Goal: Task Accomplishment & Management: Use online tool/utility

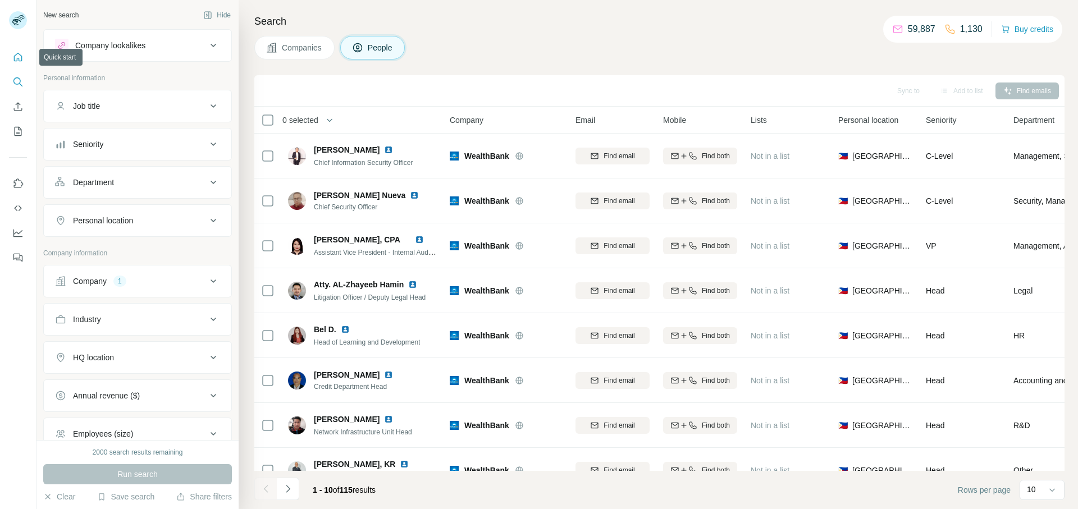
click at [15, 57] on icon "Quick start" at bounding box center [17, 57] width 11 height 11
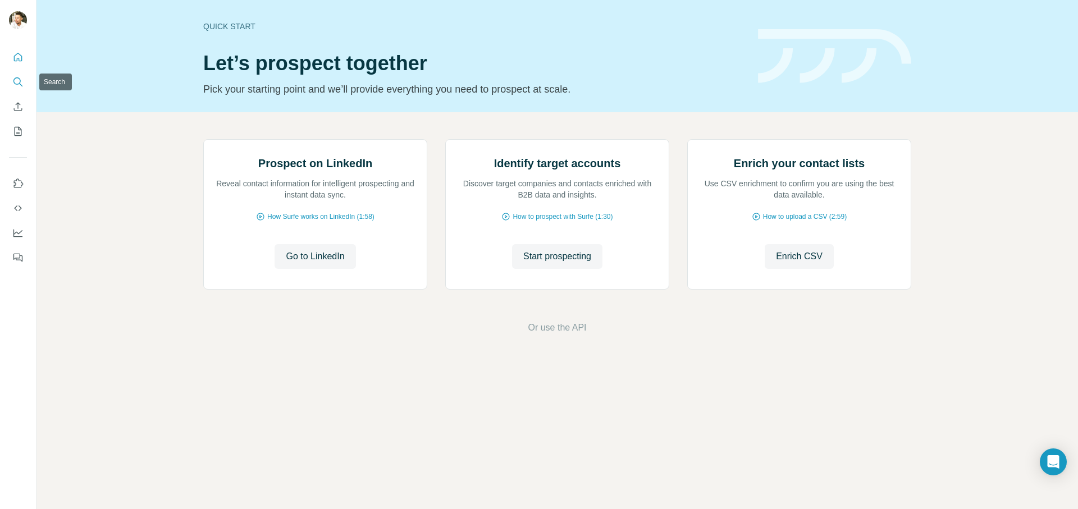
click at [19, 81] on icon "Search" at bounding box center [17, 81] width 11 height 11
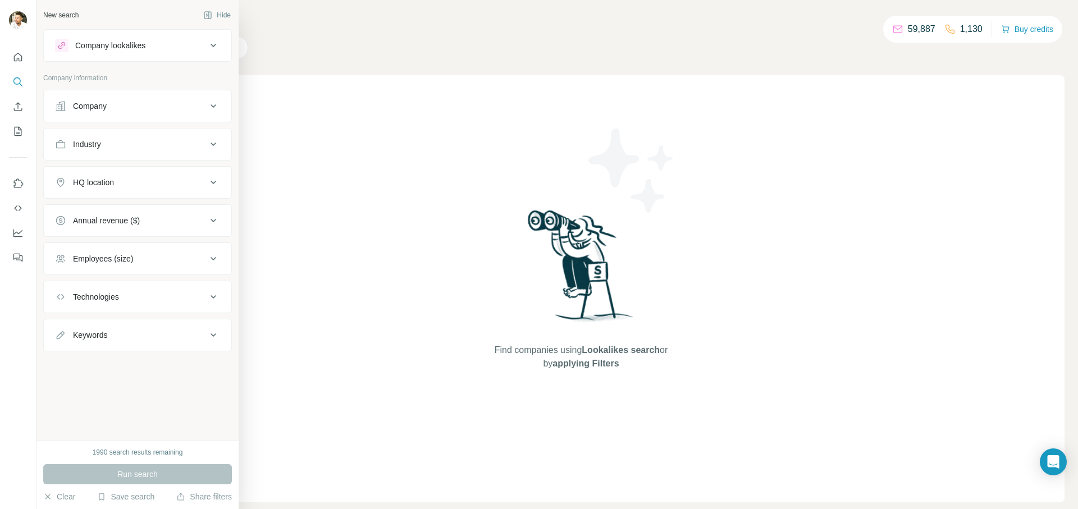
click at [89, 103] on div "Company" at bounding box center [90, 105] width 34 height 11
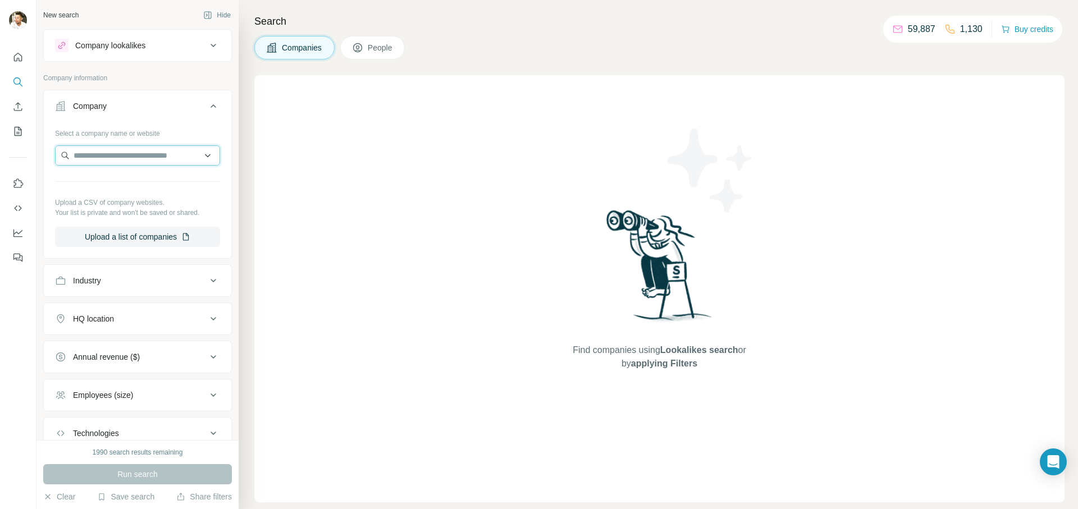
click at [134, 153] on input "text" at bounding box center [137, 155] width 165 height 20
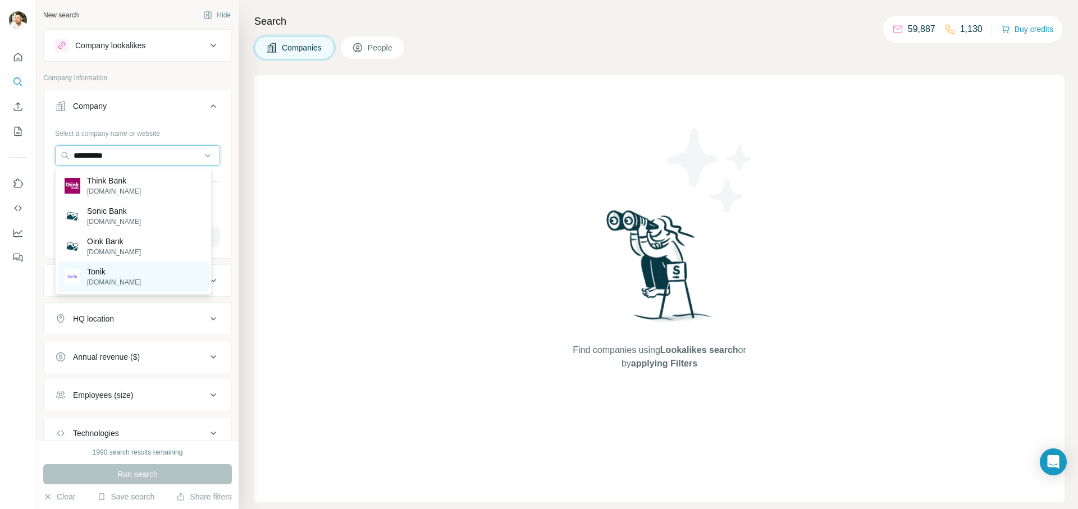
type input "**********"
click at [110, 279] on p "[DOMAIN_NAME]" at bounding box center [114, 282] width 54 height 10
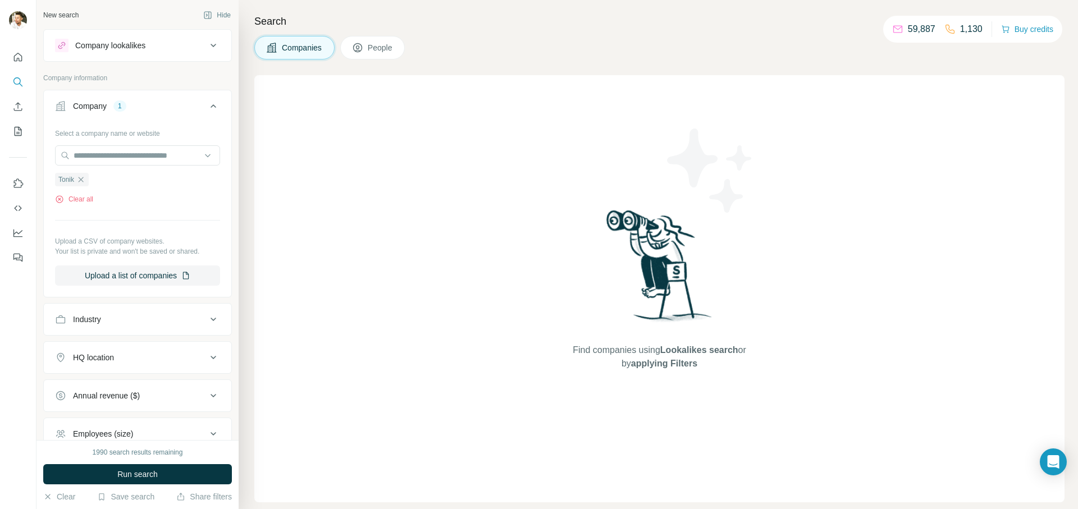
click at [478, 107] on div "Find companies using Lookalikes search or by applying Filters" at bounding box center [659, 288] width 810 height 427
click at [154, 474] on span "Run search" at bounding box center [137, 474] width 40 height 11
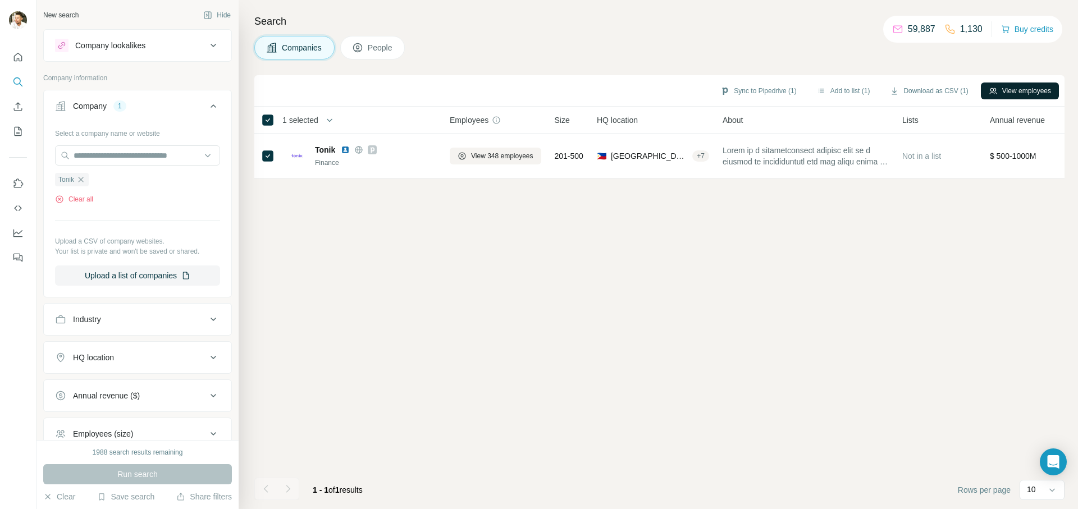
click at [1014, 89] on button "View employees" at bounding box center [1020, 91] width 78 height 17
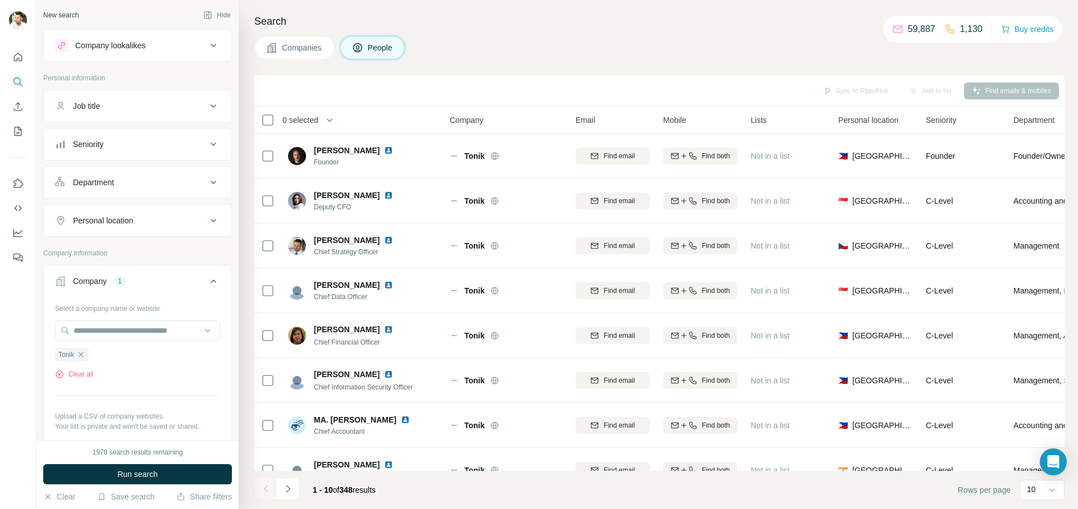
click at [207, 144] on icon at bounding box center [213, 144] width 13 height 13
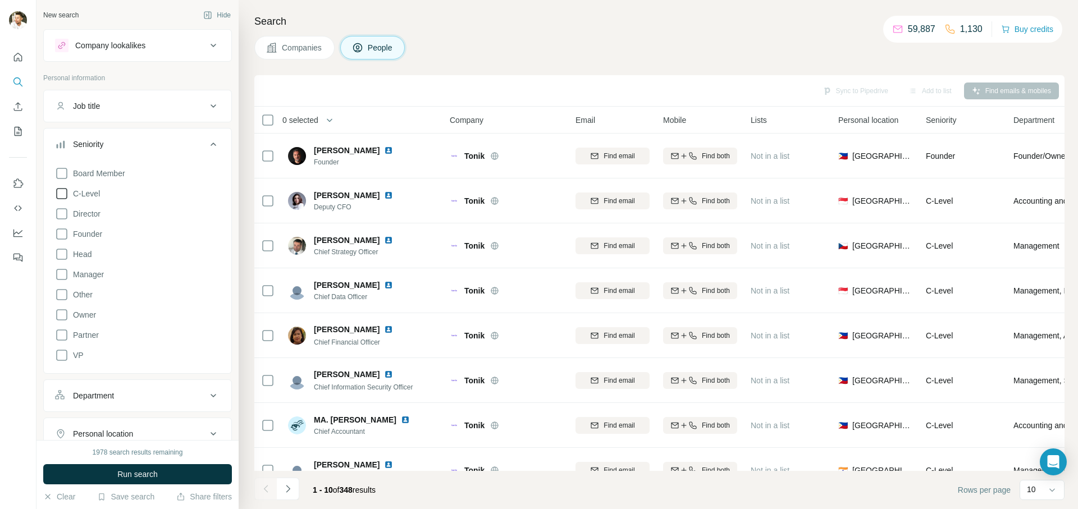
click at [65, 190] on icon at bounding box center [61, 193] width 13 height 13
click at [67, 217] on icon at bounding box center [61, 213] width 11 height 11
click at [66, 232] on icon at bounding box center [61, 233] width 13 height 13
click at [64, 318] on icon at bounding box center [61, 314] width 13 height 13
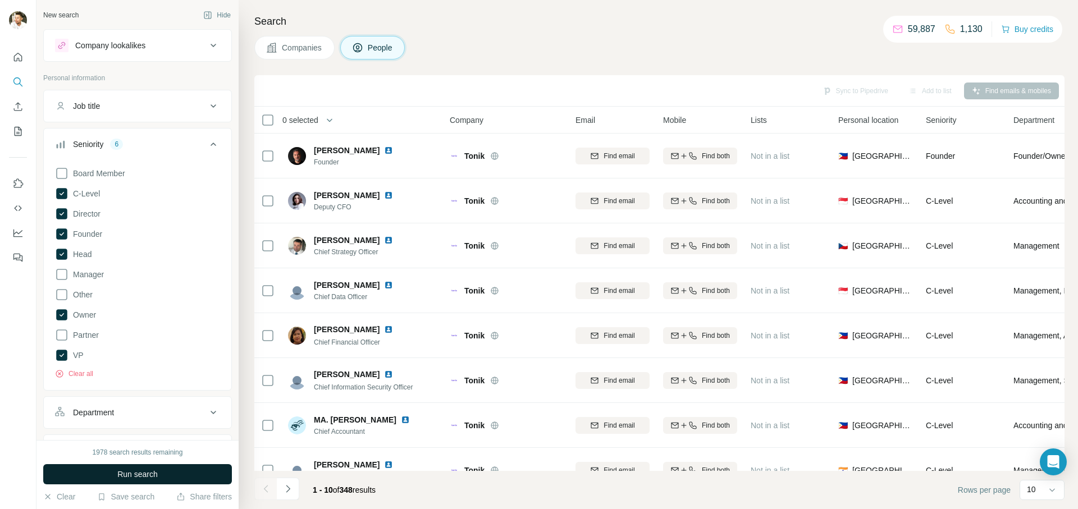
click at [144, 475] on span "Run search" at bounding box center [137, 474] width 40 height 11
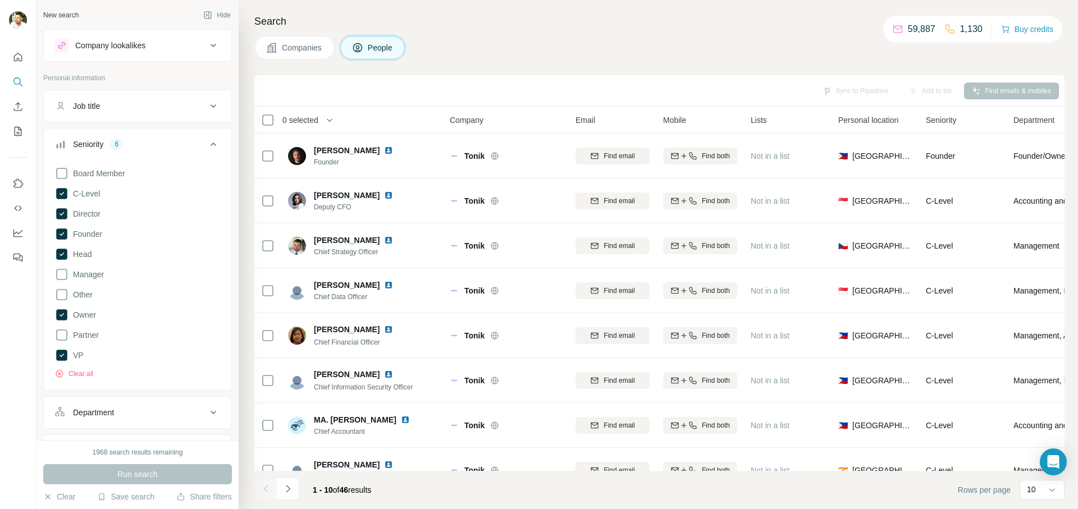
click at [207, 104] on icon at bounding box center [213, 105] width 13 height 13
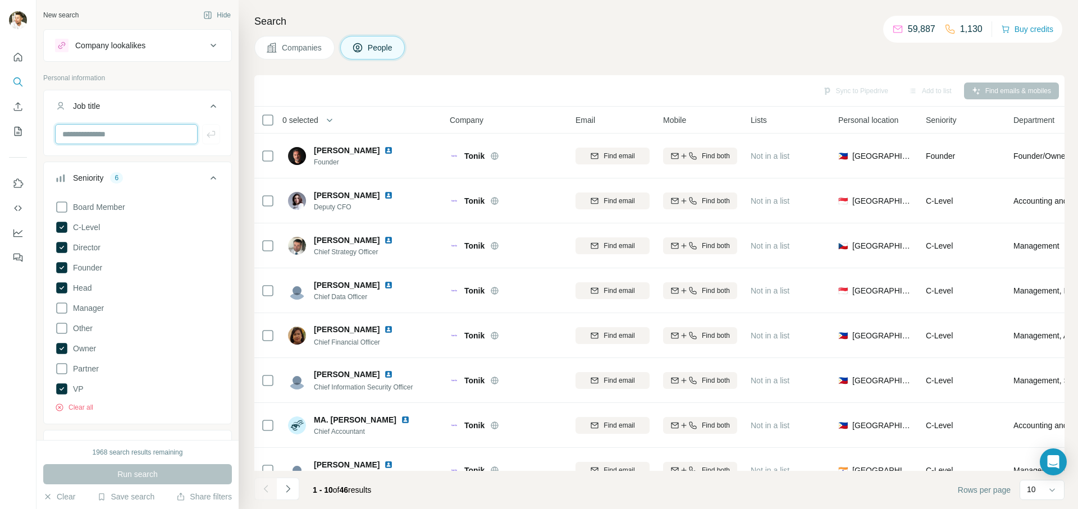
click at [134, 138] on input "text" at bounding box center [126, 134] width 143 height 20
type input "***"
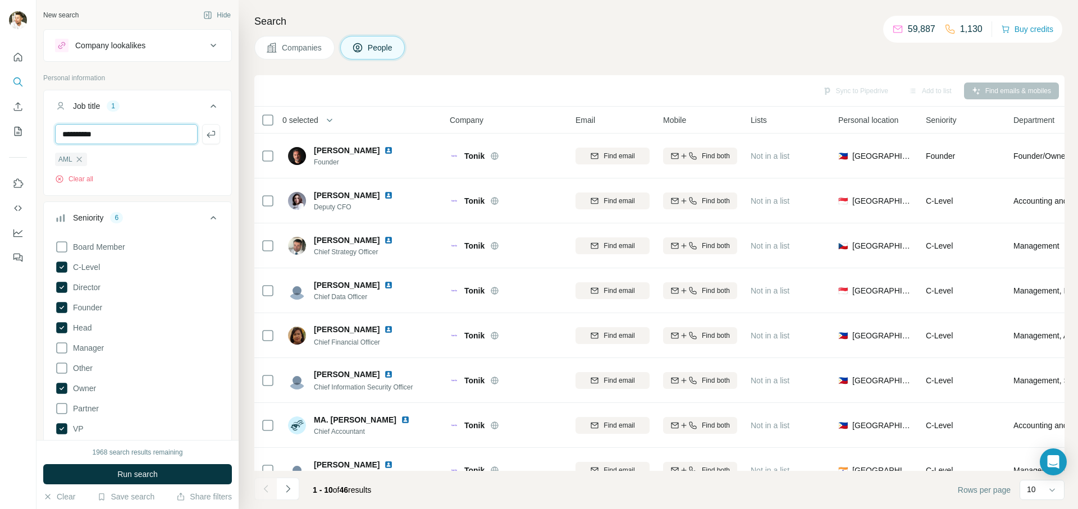
type input "**********"
type input "****"
type input "**********"
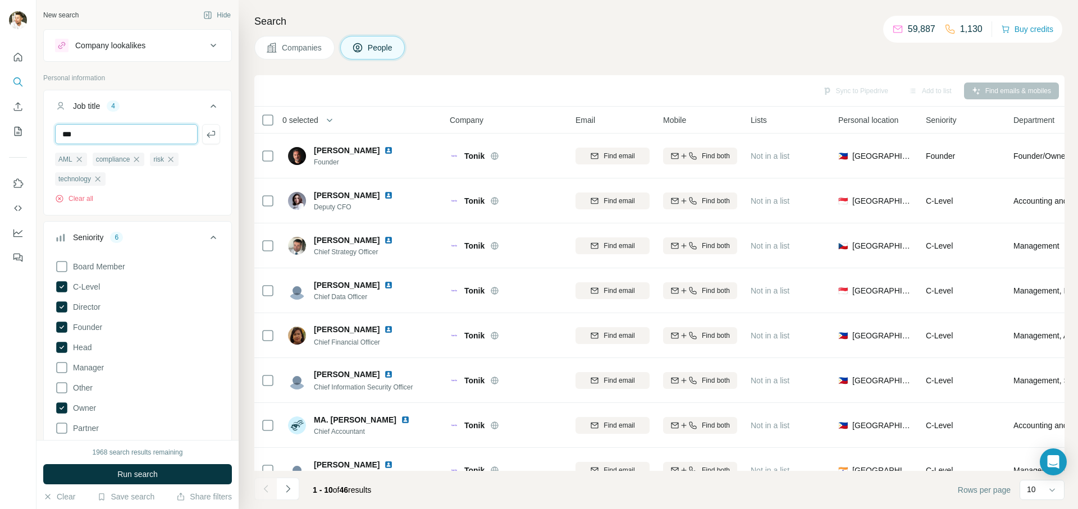
type input "***"
click at [158, 474] on button "Run search" at bounding box center [137, 474] width 189 height 20
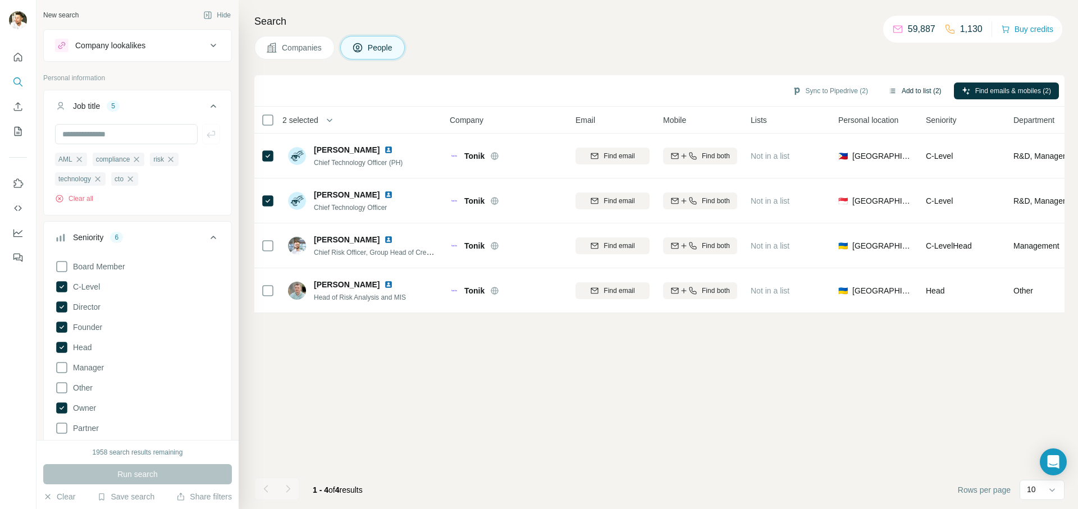
click at [889, 90] on button "Add to list (2)" at bounding box center [914, 91] width 69 height 17
click at [898, 91] on button "Add to list (2)" at bounding box center [914, 91] width 69 height 17
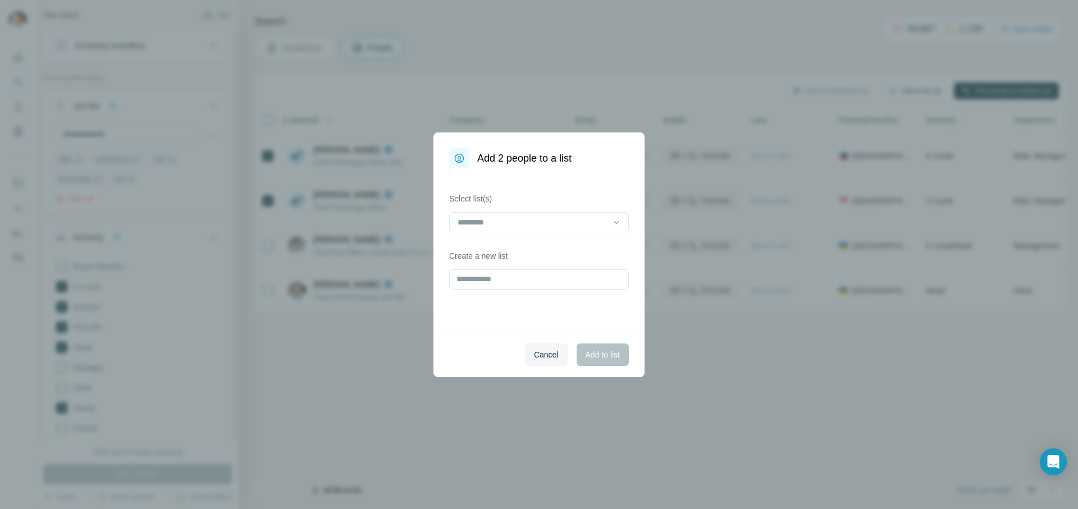
click at [885, 92] on div "Add 2 people to a list Select list(s) Create a new list Cancel Add to list" at bounding box center [539, 254] width 1078 height 509
click at [484, 278] on input "text" at bounding box center [539, 279] width 180 height 20
type input "**********"
click at [618, 358] on span "Add to list" at bounding box center [603, 354] width 34 height 11
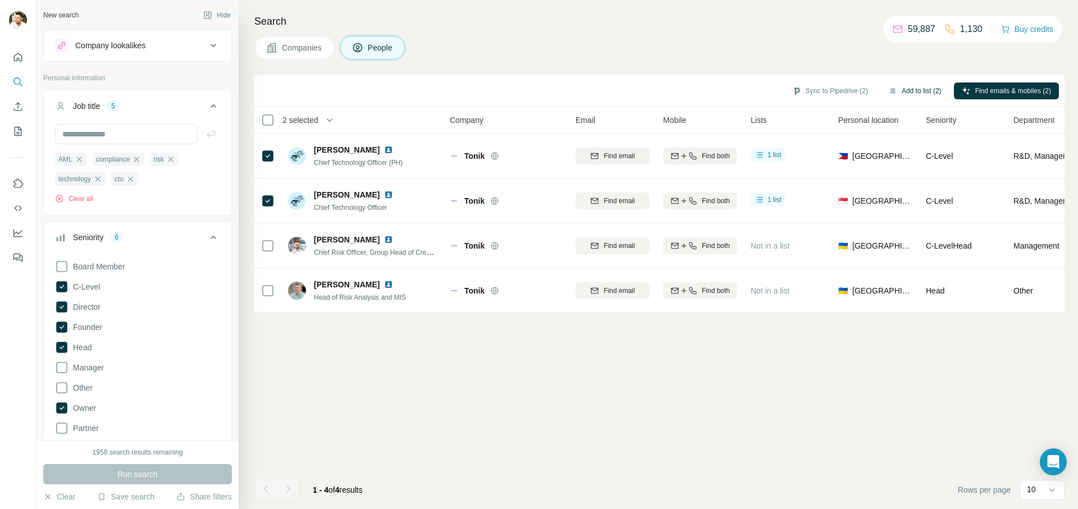
click at [910, 93] on button "Add to list (2)" at bounding box center [914, 91] width 69 height 17
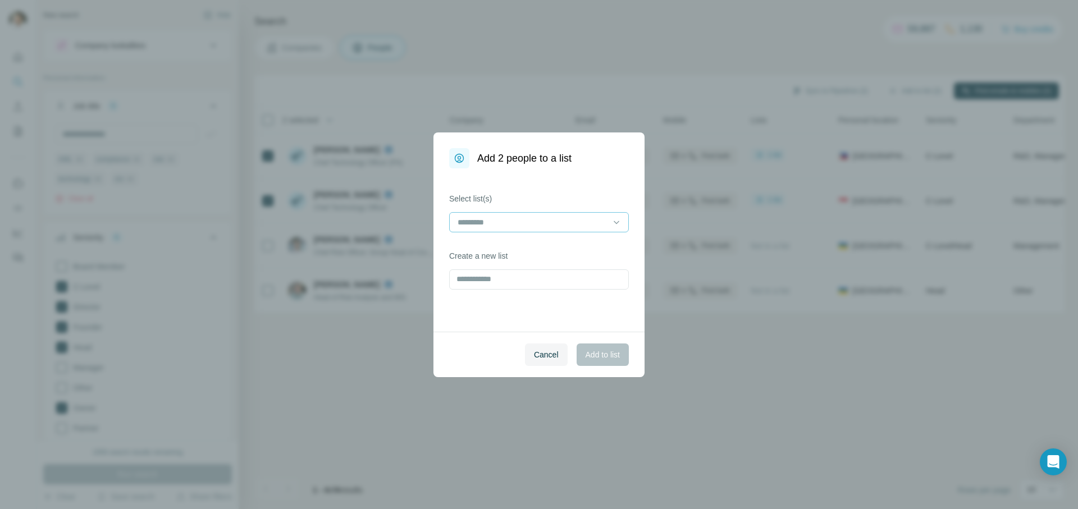
click at [562, 221] on input at bounding box center [532, 222] width 152 height 12
click at [493, 248] on p "Tonik Bank" at bounding box center [478, 247] width 38 height 11
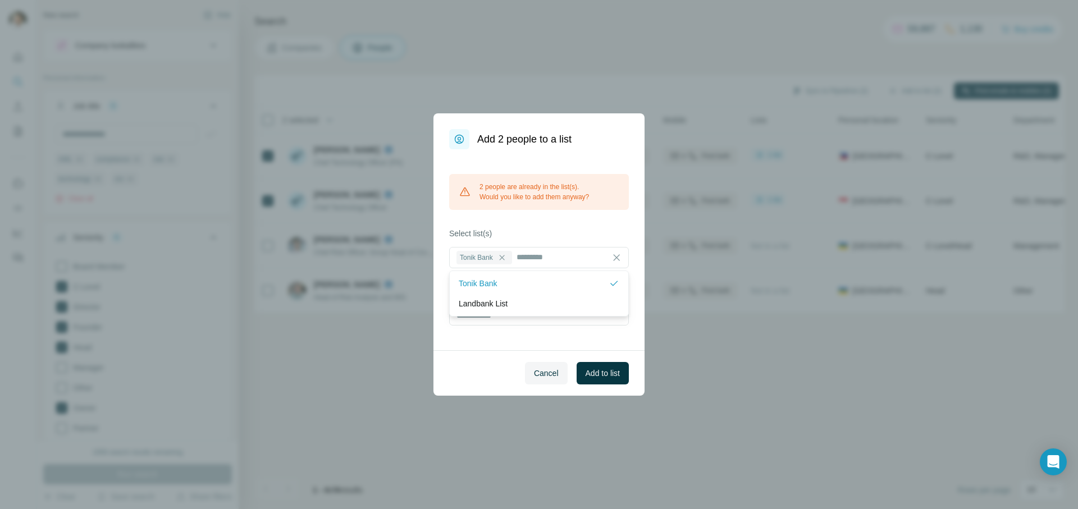
click at [540, 373] on span "Cancel" at bounding box center [546, 373] width 25 height 11
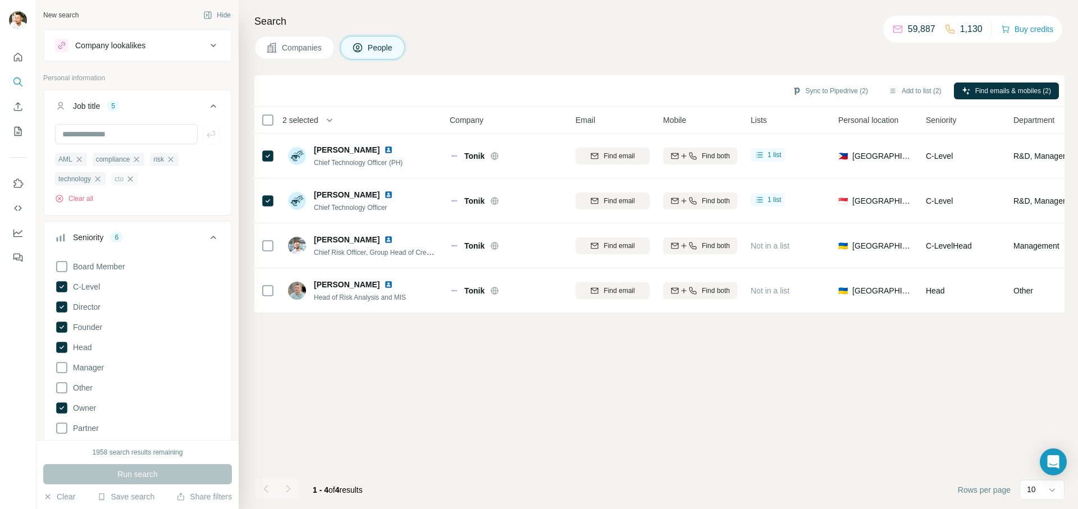
click at [135, 179] on icon "button" at bounding box center [130, 179] width 9 height 9
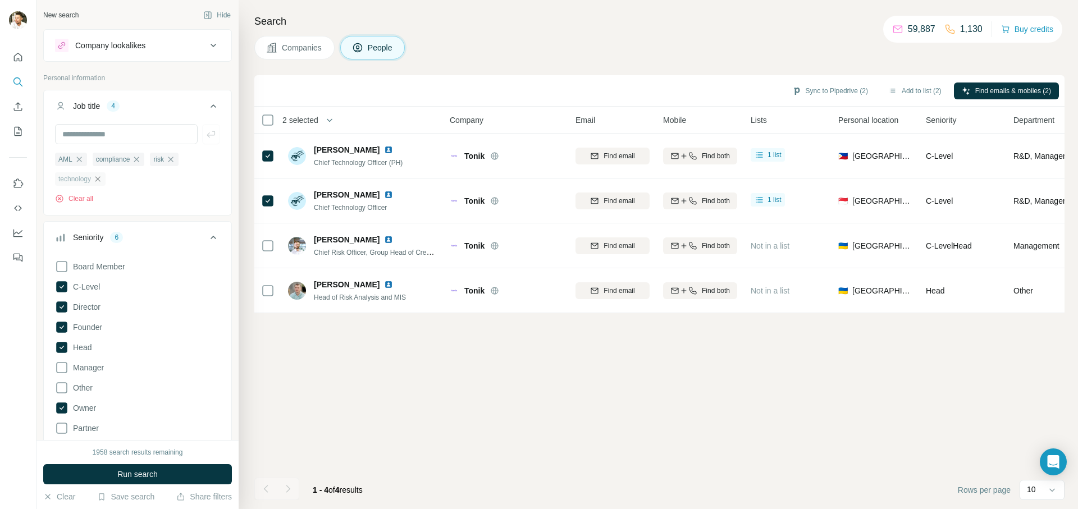
click at [102, 180] on icon "button" at bounding box center [97, 179] width 9 height 9
click at [136, 481] on button "Run search" at bounding box center [137, 474] width 189 height 20
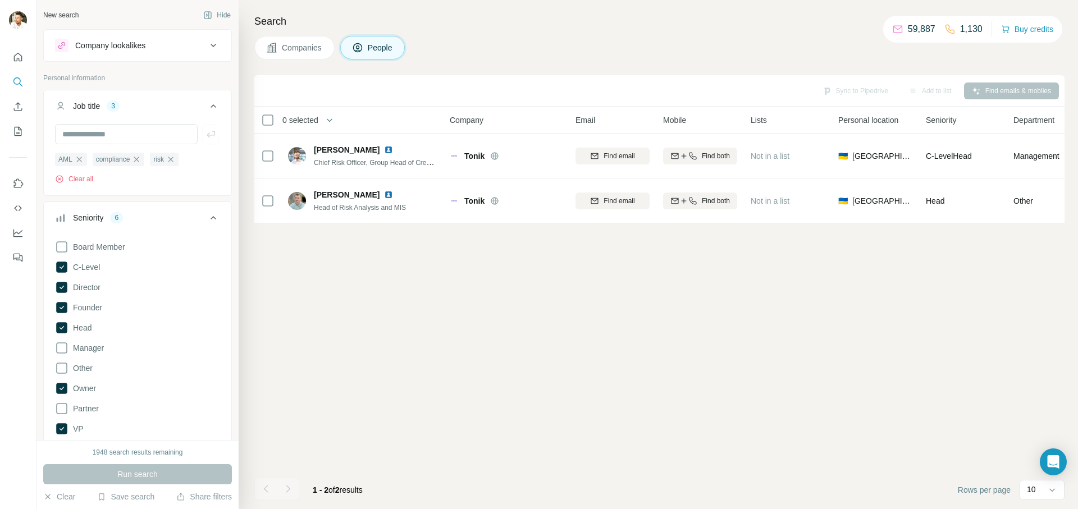
drag, startPoint x: 79, startPoint y: 156, endPoint x: 111, endPoint y: 166, distance: 33.4
click at [79, 157] on icon "button" at bounding box center [79, 159] width 9 height 9
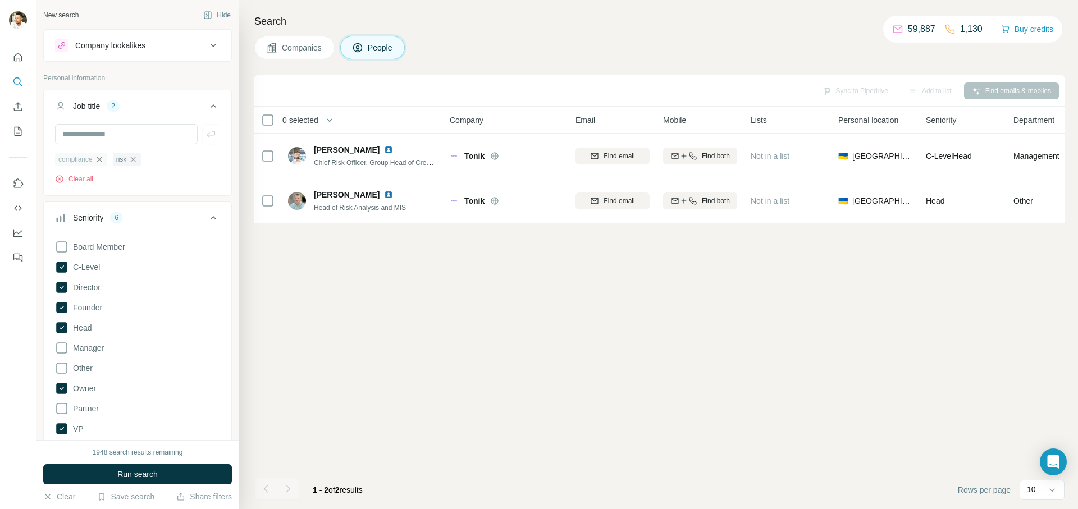
click at [98, 159] on icon "button" at bounding box center [99, 159] width 9 height 9
click at [118, 474] on span "Run search" at bounding box center [137, 474] width 40 height 11
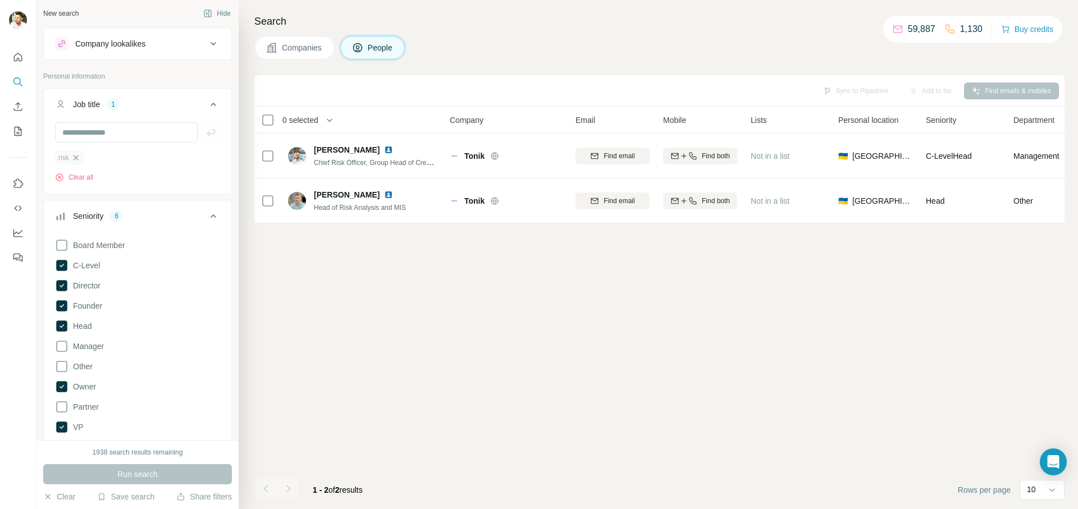
scroll to position [2, 0]
click at [140, 478] on div "Run search" at bounding box center [137, 474] width 189 height 20
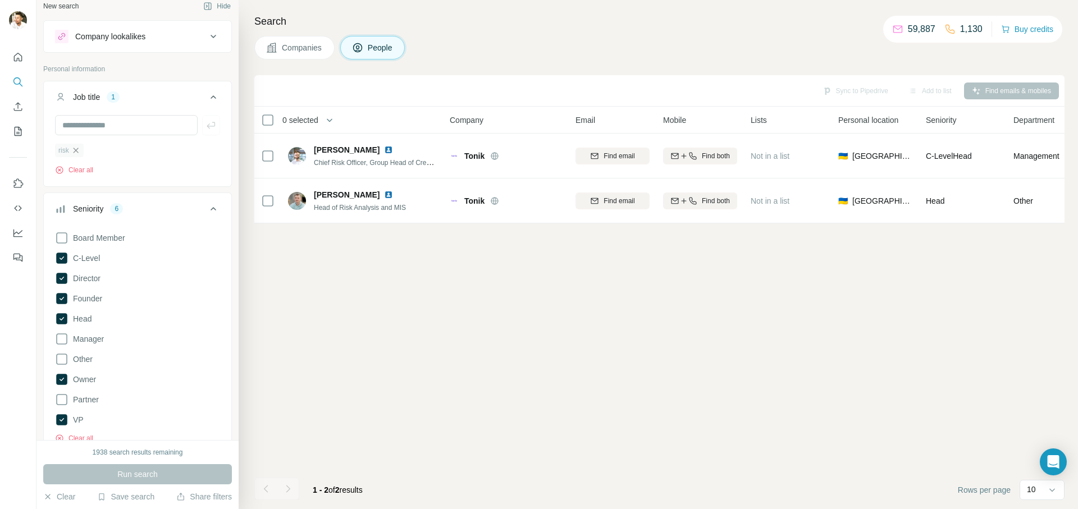
scroll to position [10, 0]
click at [76, 148] on icon "button" at bounding box center [75, 149] width 9 height 9
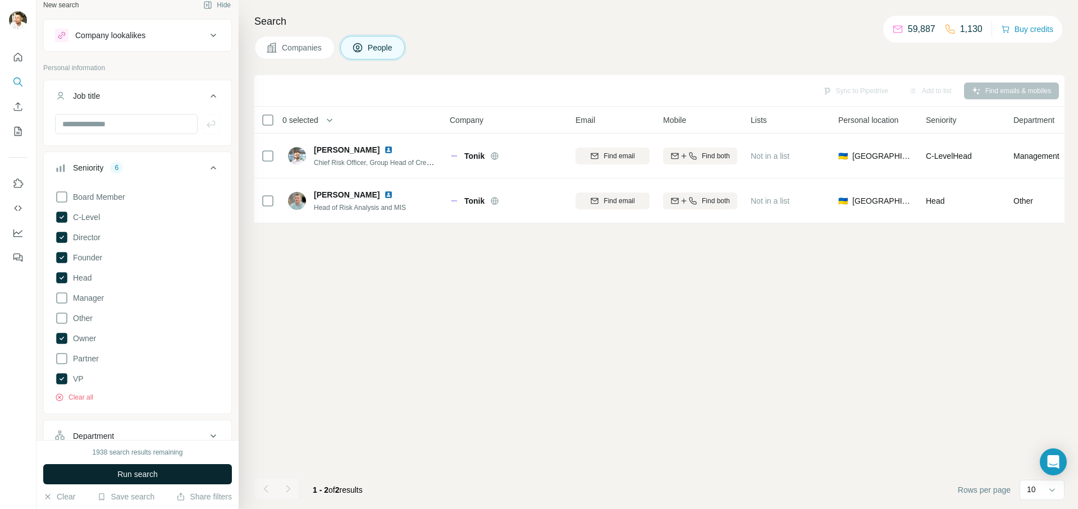
click at [136, 474] on span "Run search" at bounding box center [137, 474] width 40 height 11
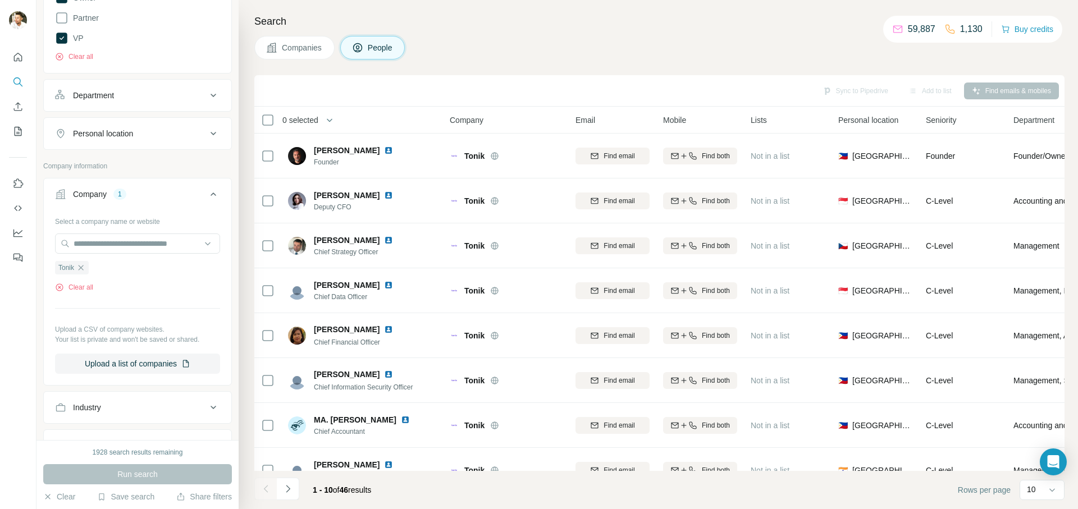
scroll to position [557, 0]
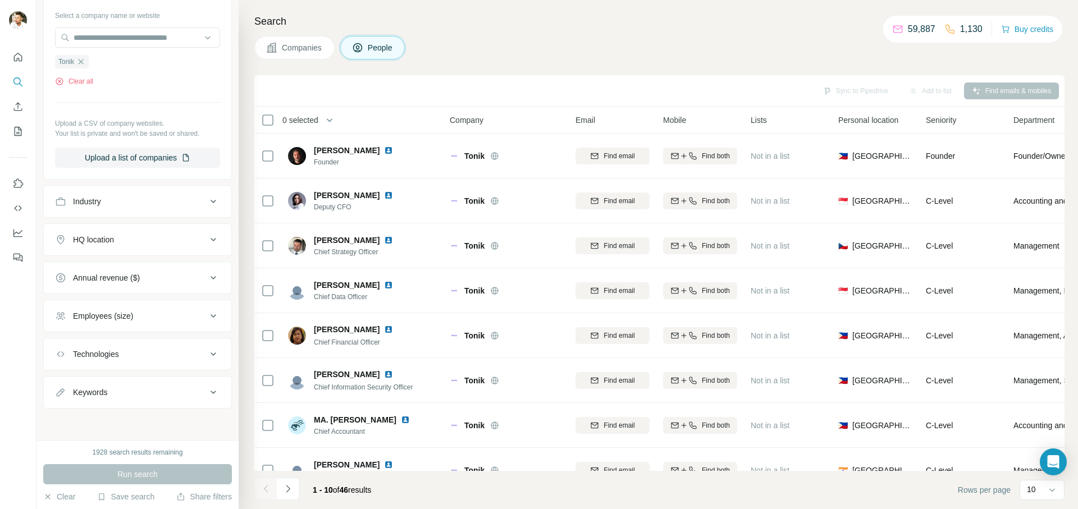
click at [207, 237] on icon at bounding box center [213, 239] width 13 height 13
click at [120, 271] on input "text" at bounding box center [137, 267] width 165 height 20
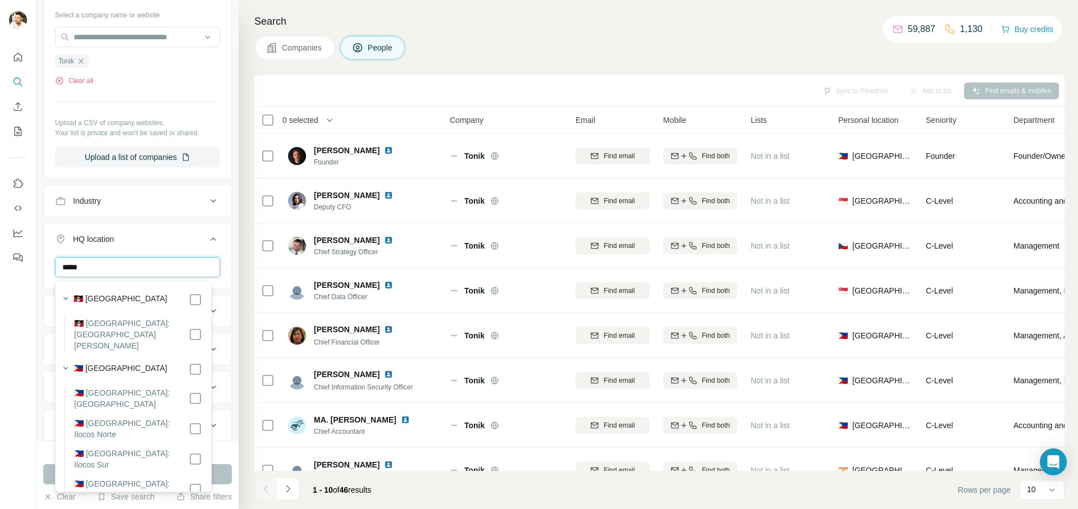
type input "*****"
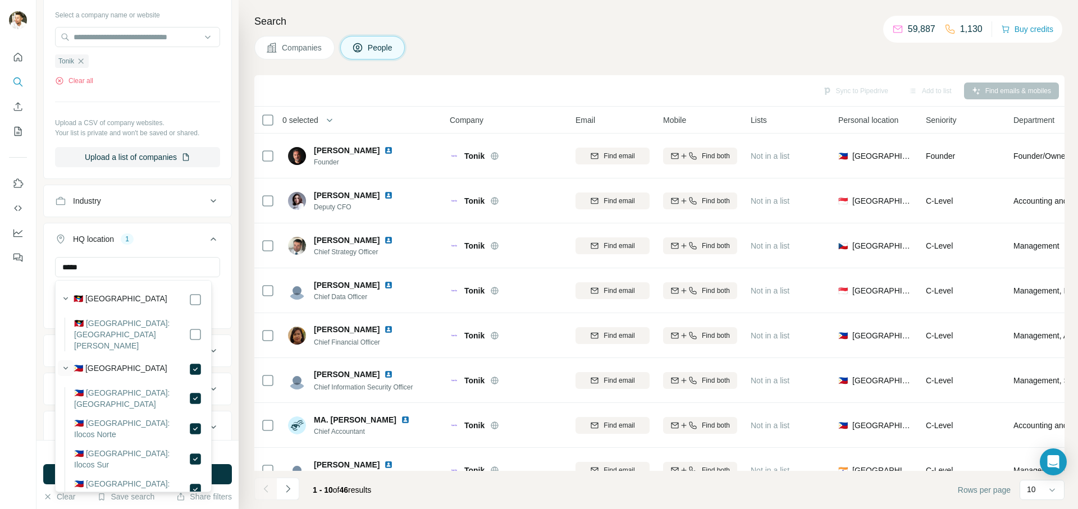
click at [66, 363] on icon "button" at bounding box center [65, 368] width 11 height 11
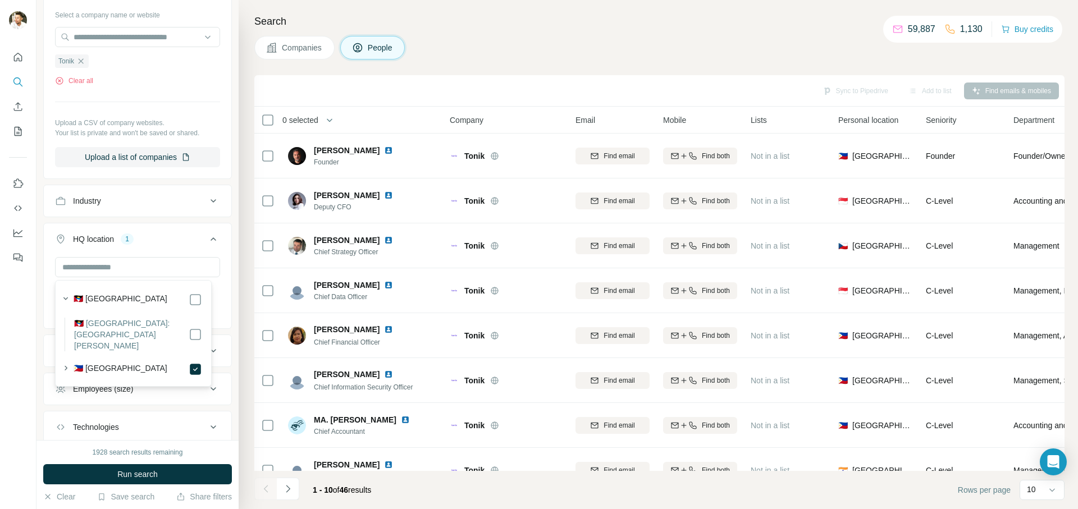
click at [145, 469] on span "Run search" at bounding box center [137, 474] width 40 height 11
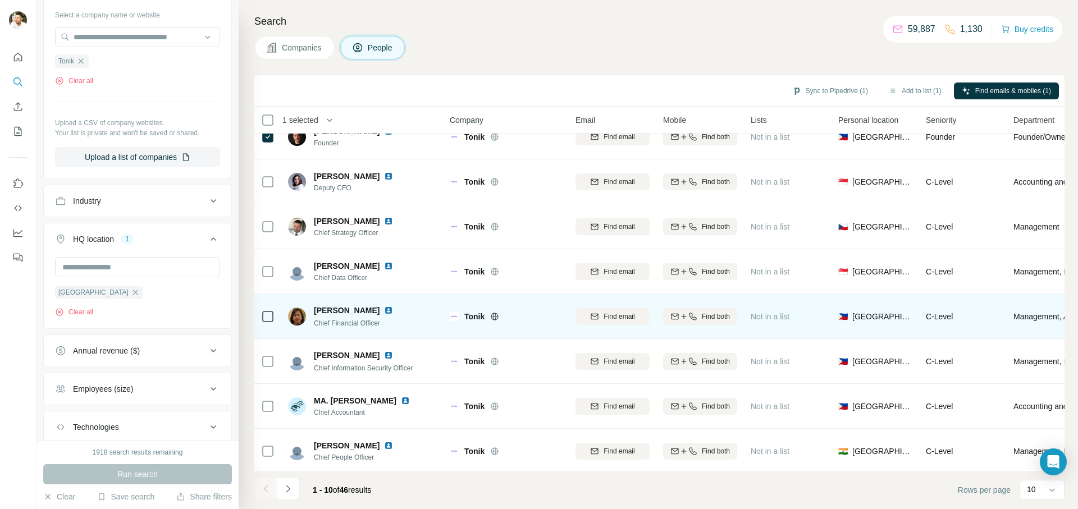
scroll to position [20, 0]
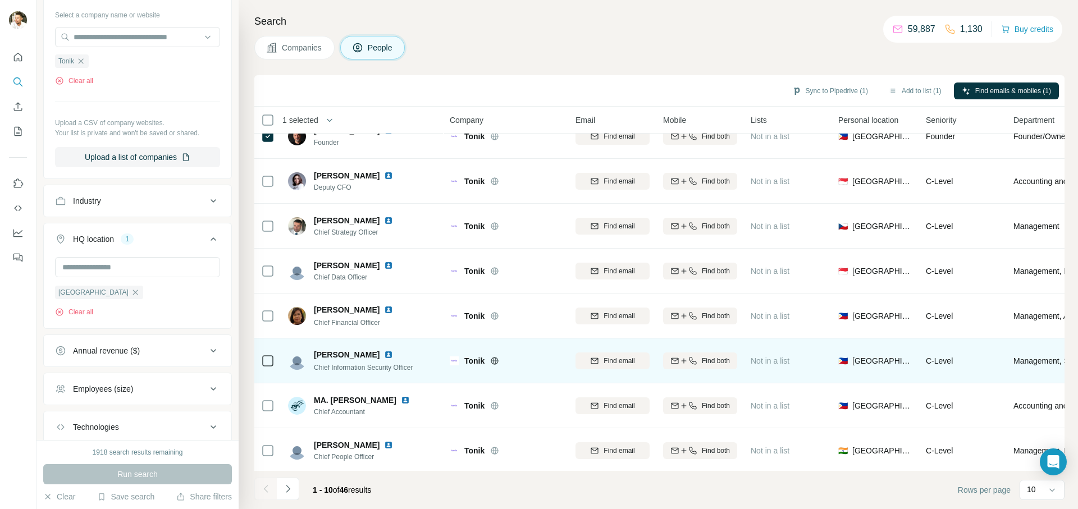
click at [257, 356] on td at bounding box center [267, 361] width 27 height 45
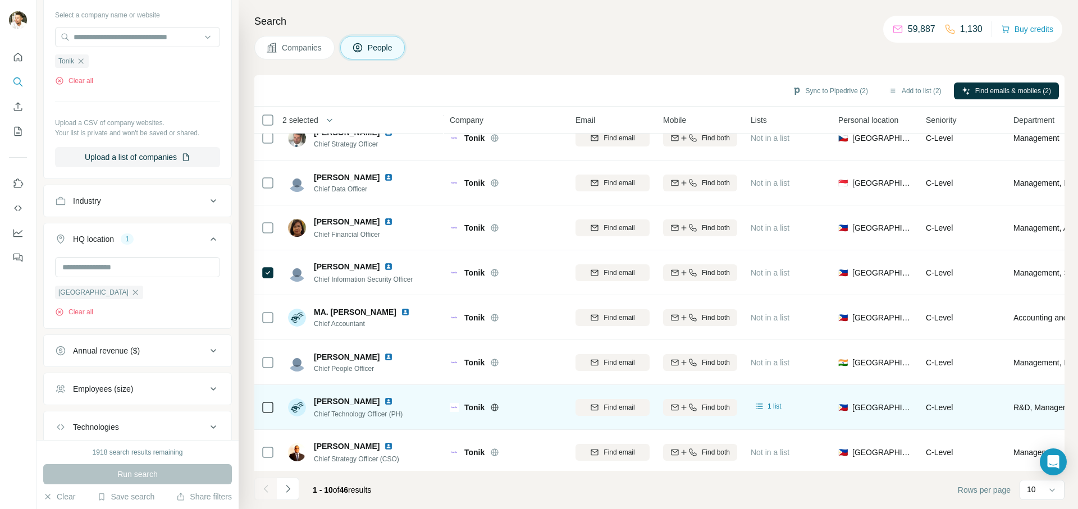
scroll to position [118, 0]
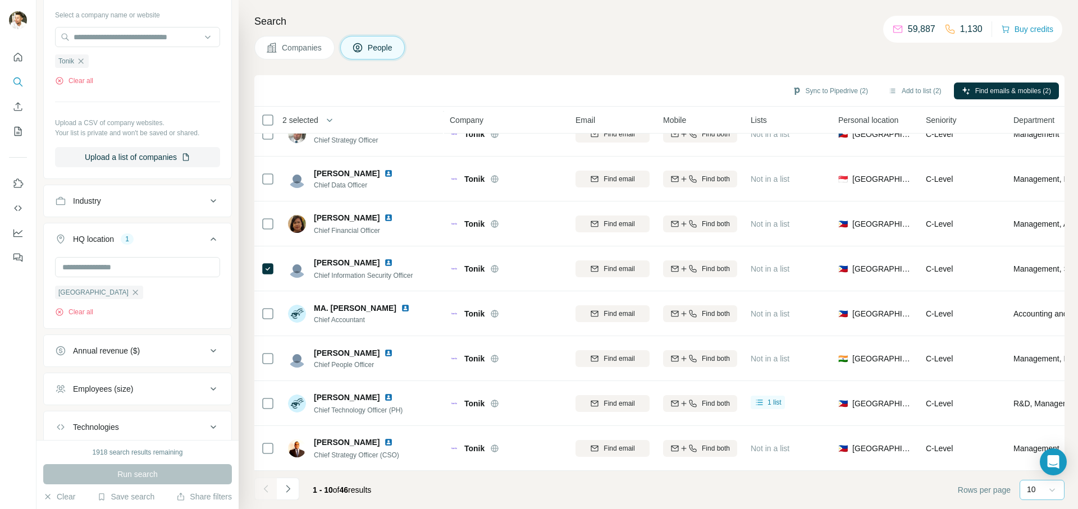
click at [1053, 491] on icon at bounding box center [1051, 489] width 11 height 11
click at [1043, 399] on div "60" at bounding box center [1042, 404] width 26 height 11
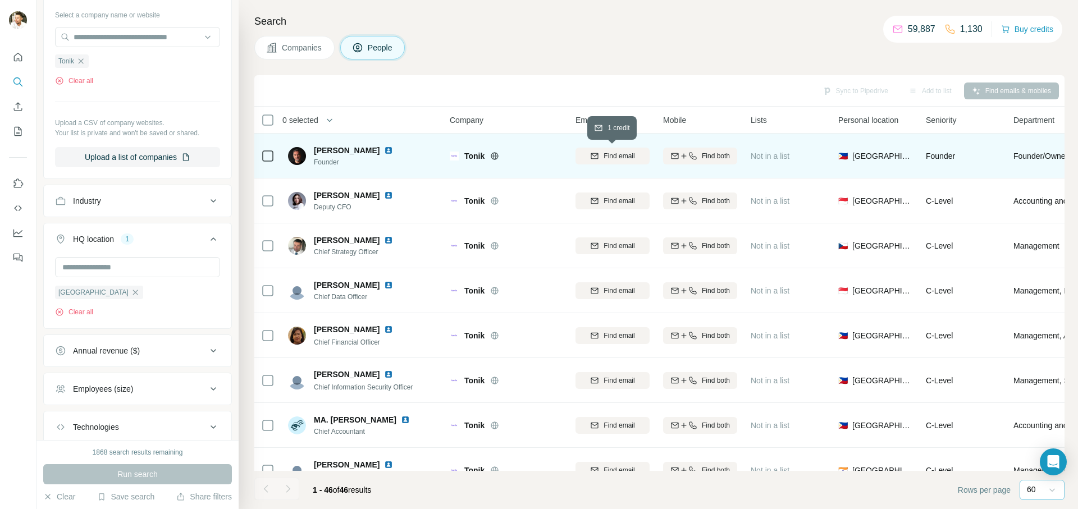
click at [629, 154] on span "Find email" at bounding box center [619, 156] width 31 height 10
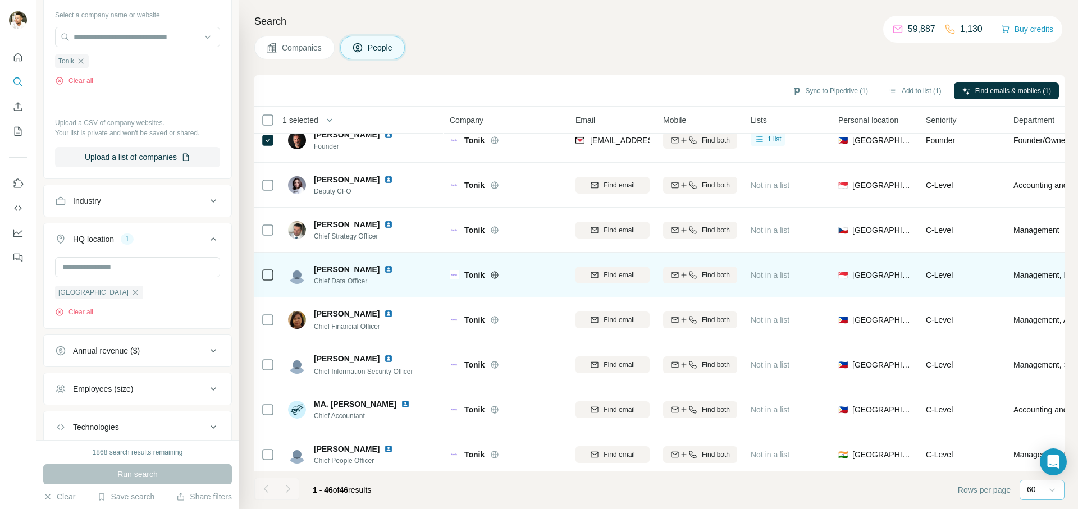
scroll to position [16, 0]
click at [681, 277] on icon "button" at bounding box center [683, 274] width 9 height 9
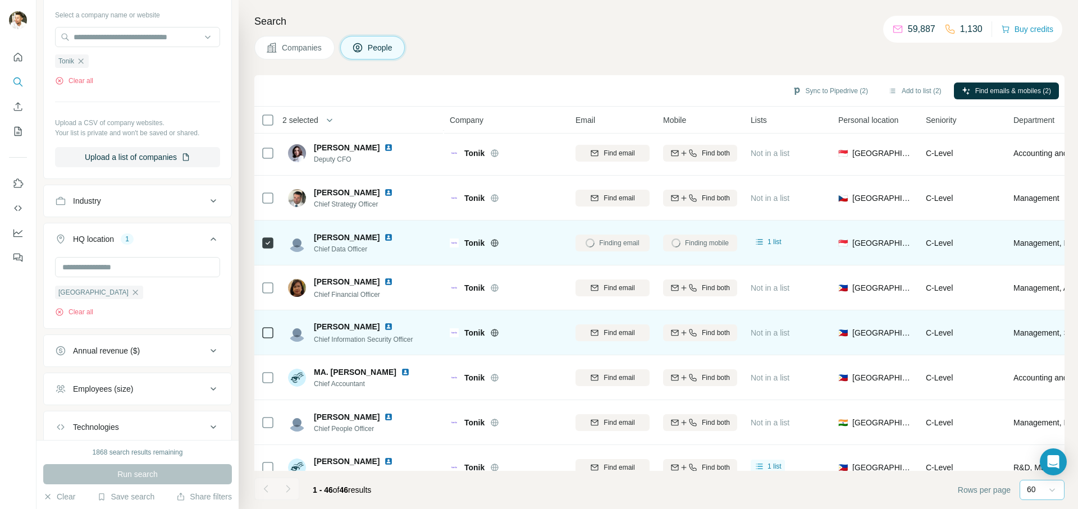
scroll to position [49, 0]
click at [276, 332] on td at bounding box center [267, 331] width 27 height 45
click at [700, 336] on button "Find both" at bounding box center [700, 331] width 74 height 17
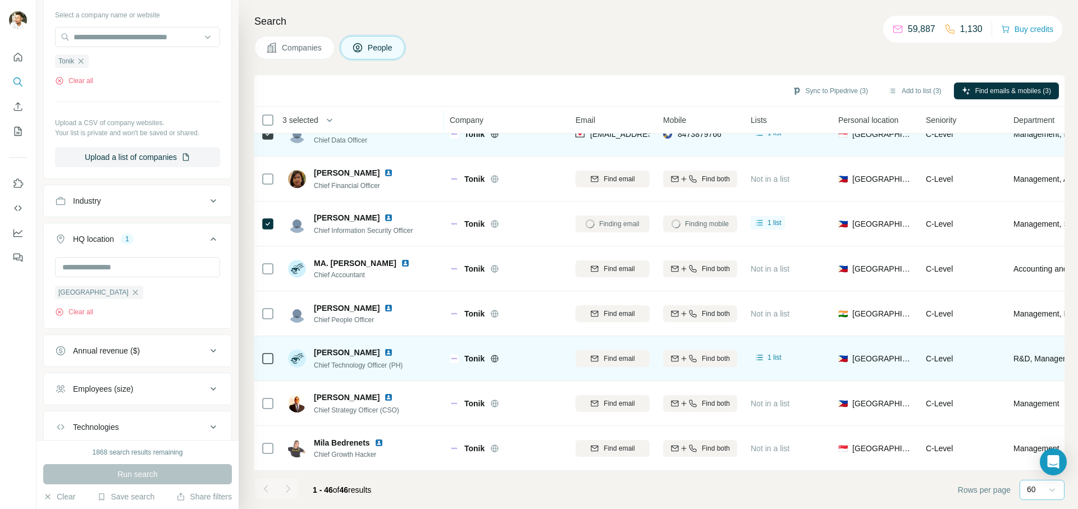
scroll to position [157, 0]
drag, startPoint x: 696, startPoint y: 362, endPoint x: 664, endPoint y: 368, distance: 32.6
click at [696, 362] on div "Find both" at bounding box center [700, 358] width 74 height 10
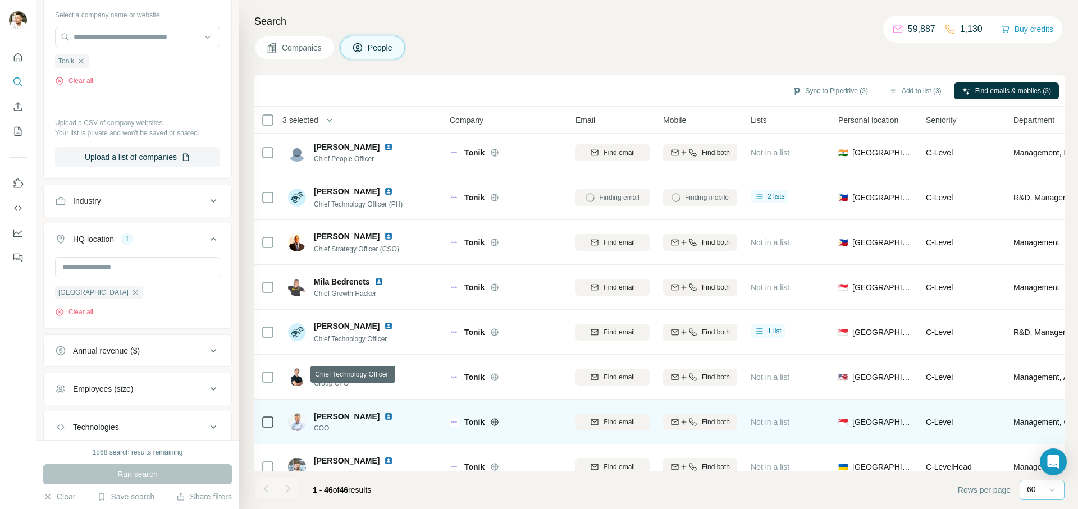
scroll to position [344, 0]
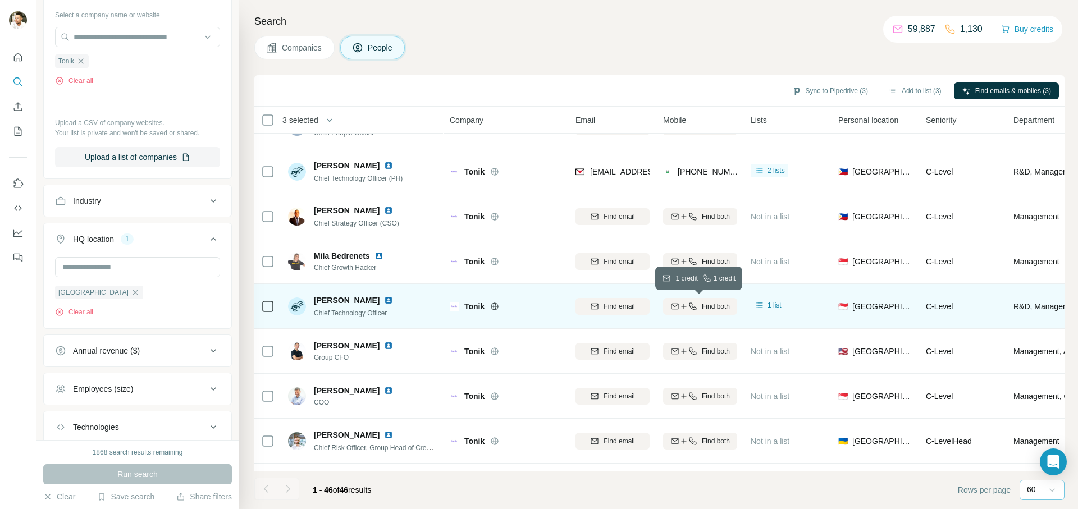
click at [691, 302] on icon "button" at bounding box center [692, 306] width 9 height 9
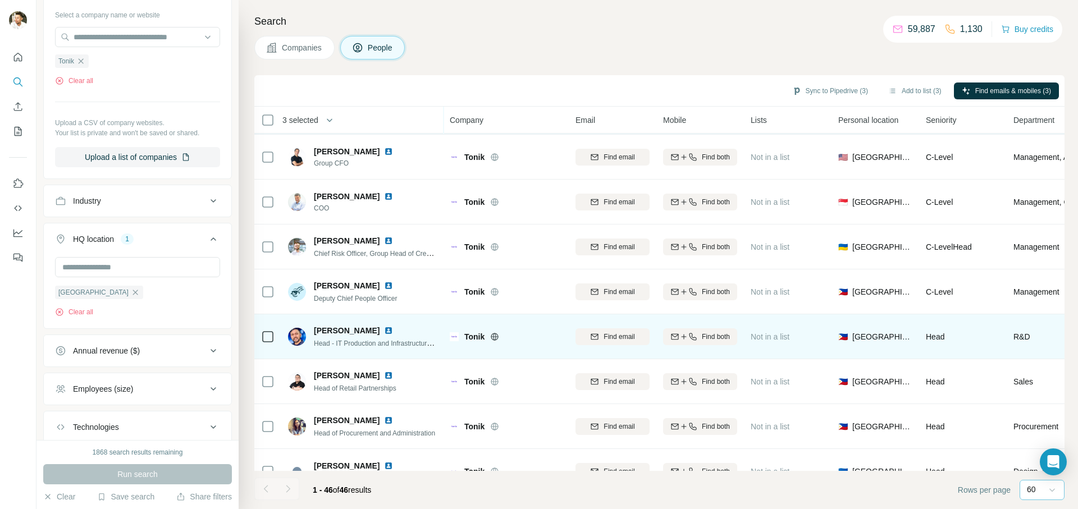
scroll to position [551, 0]
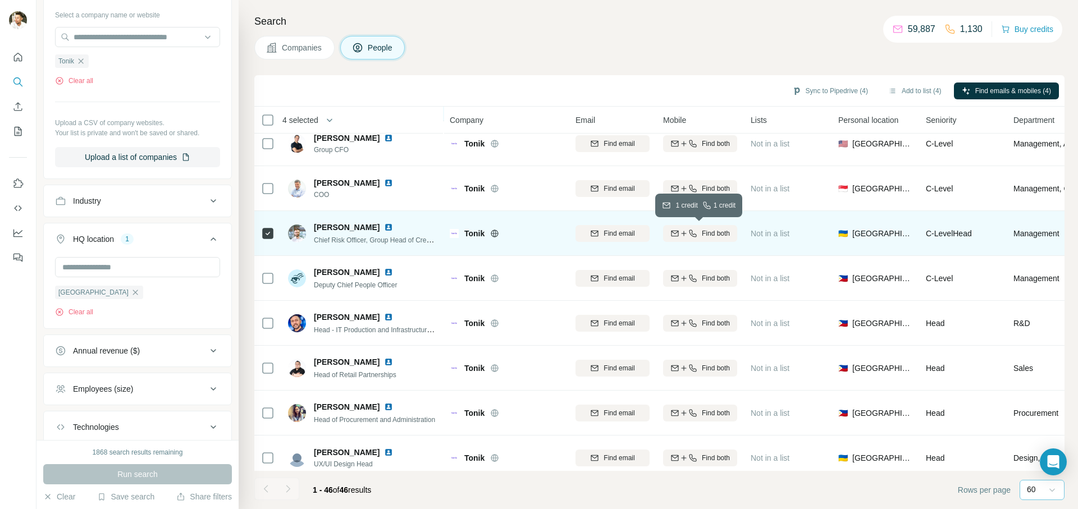
drag, startPoint x: 694, startPoint y: 228, endPoint x: 679, endPoint y: 253, distance: 29.5
click at [693, 229] on icon "button" at bounding box center [692, 233] width 9 height 9
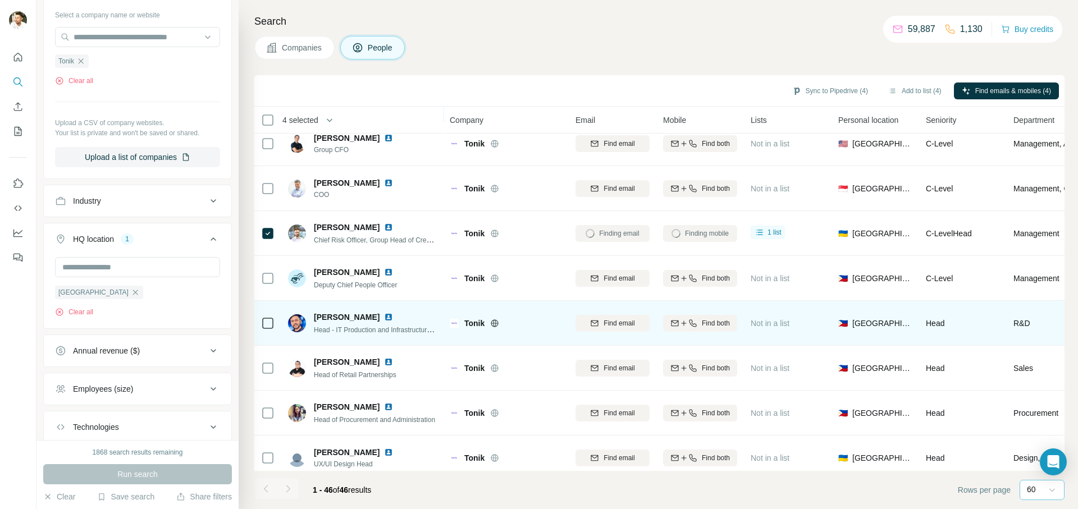
click at [260, 322] on td at bounding box center [267, 323] width 27 height 45
click at [699, 324] on div "Find both" at bounding box center [700, 323] width 74 height 10
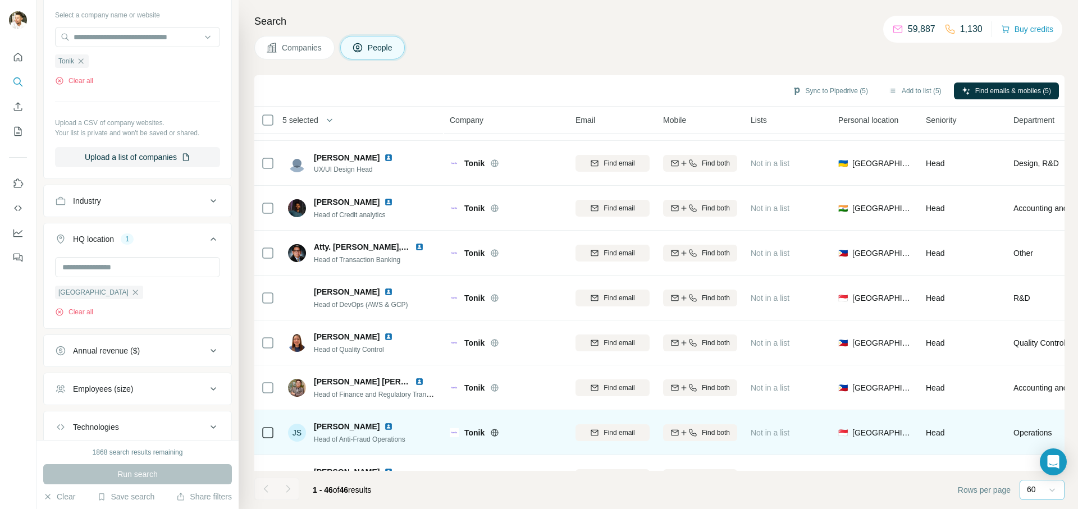
scroll to position [916, 0]
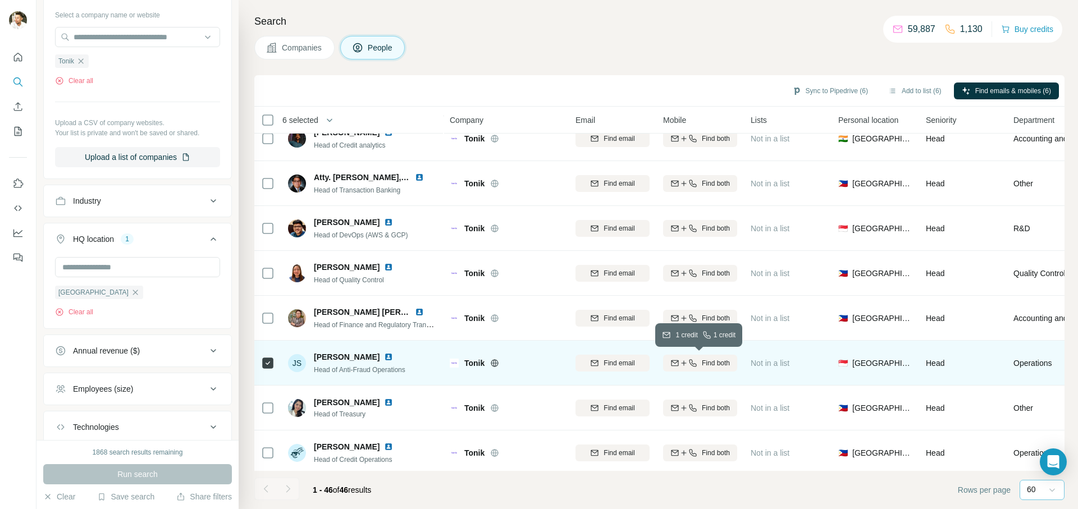
click at [725, 365] on span "Find both" at bounding box center [716, 363] width 28 height 10
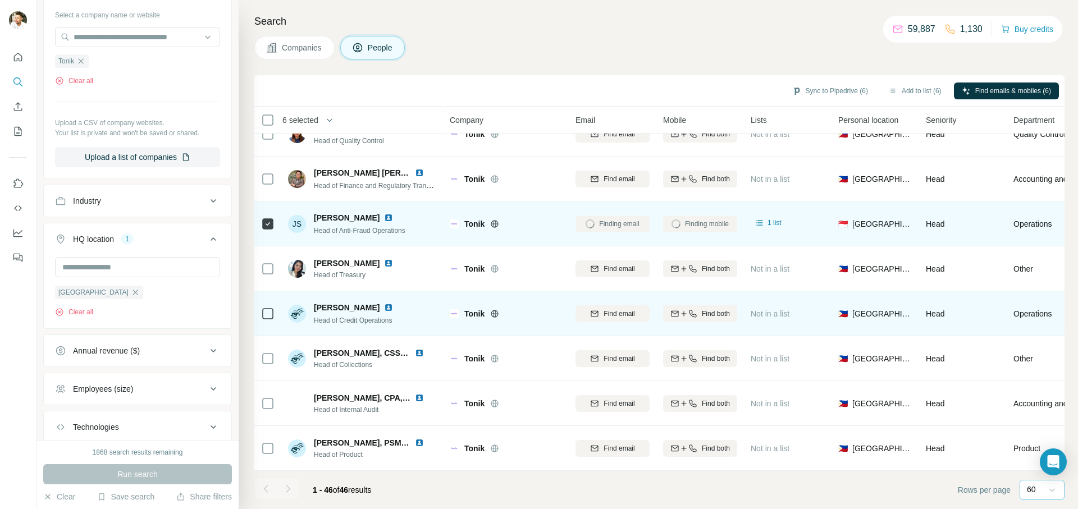
scroll to position [1056, 0]
click at [707, 312] on span "Find both" at bounding box center [716, 313] width 28 height 10
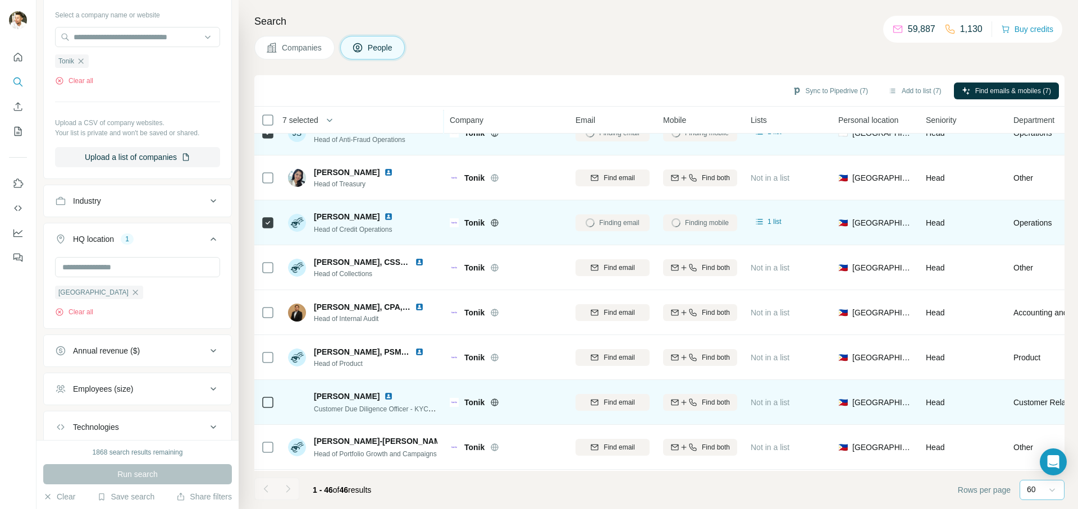
scroll to position [1164, 0]
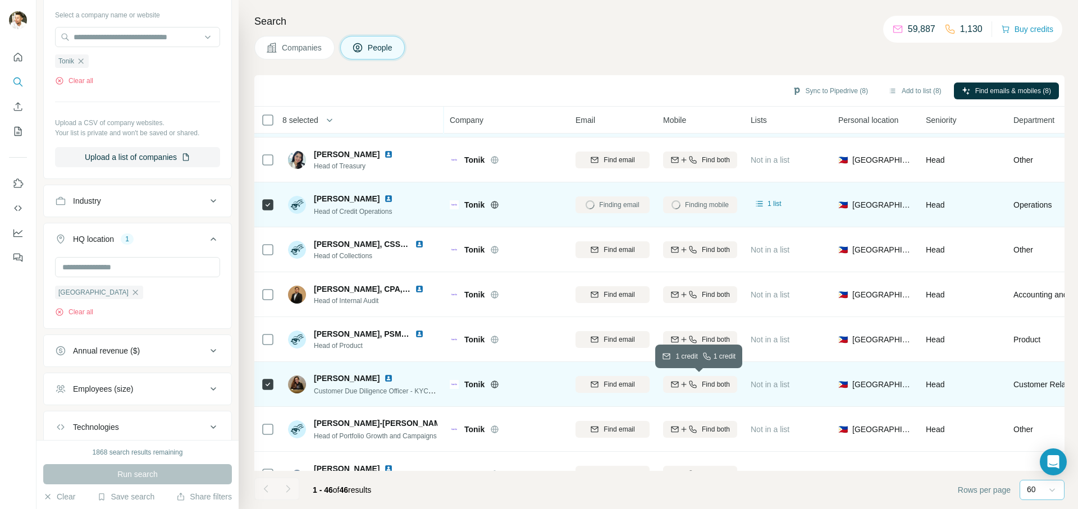
drag, startPoint x: 702, startPoint y: 387, endPoint x: 699, endPoint y: 393, distance: 6.8
click at [702, 387] on span "Find both" at bounding box center [716, 385] width 28 height 10
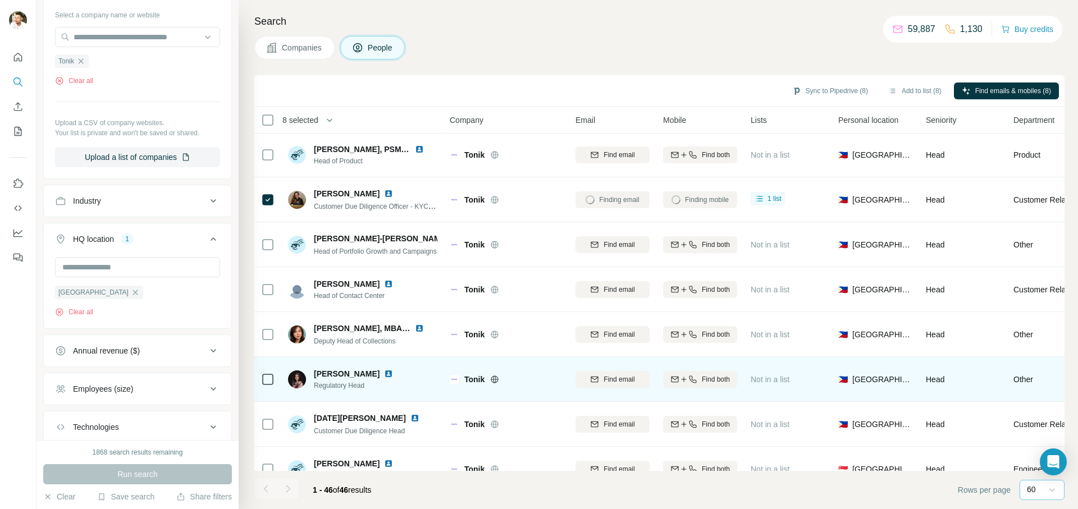
scroll to position [1352, 0]
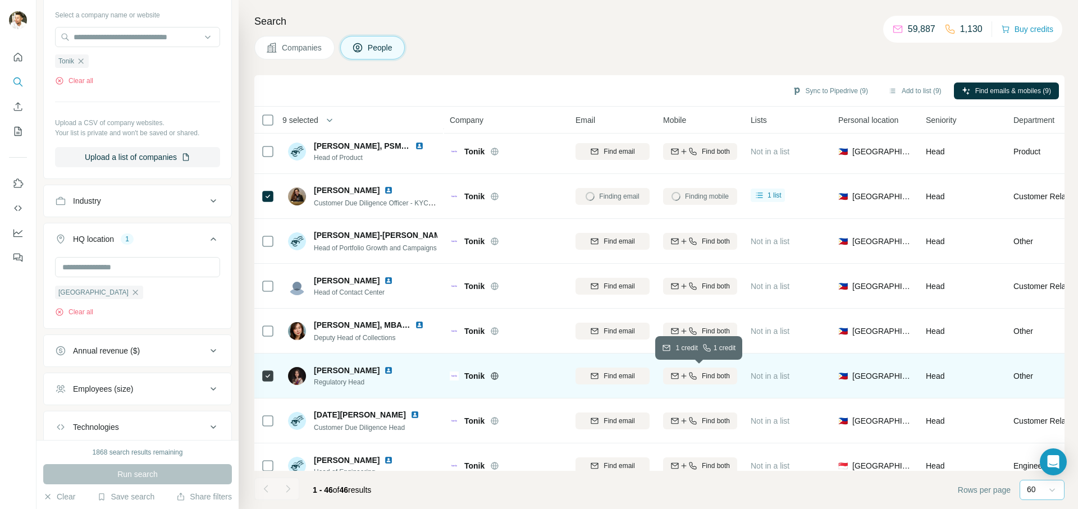
click at [712, 378] on span "Find both" at bounding box center [716, 376] width 28 height 10
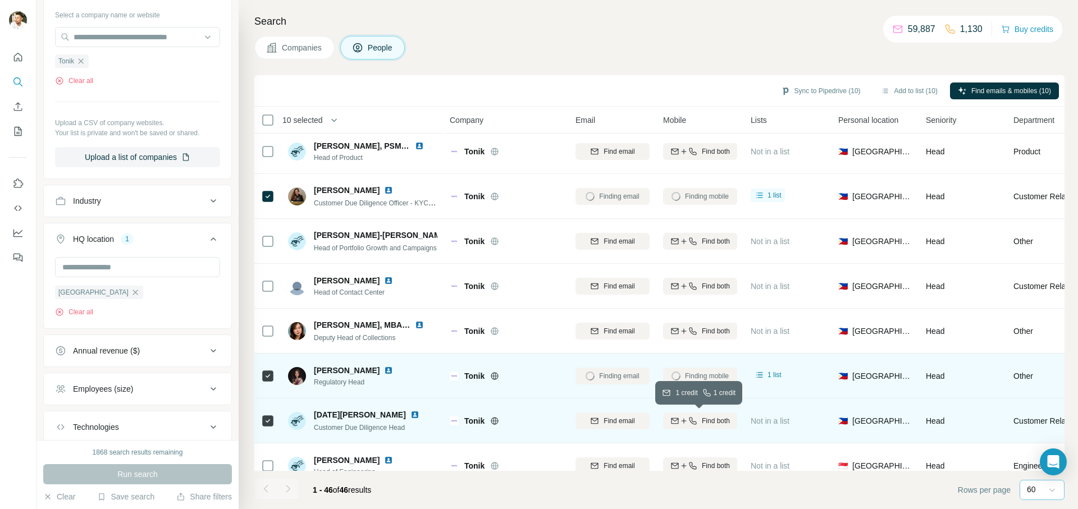
drag, startPoint x: 688, startPoint y: 422, endPoint x: 621, endPoint y: 426, distance: 67.5
click at [688, 422] on icon "button" at bounding box center [692, 421] width 9 height 9
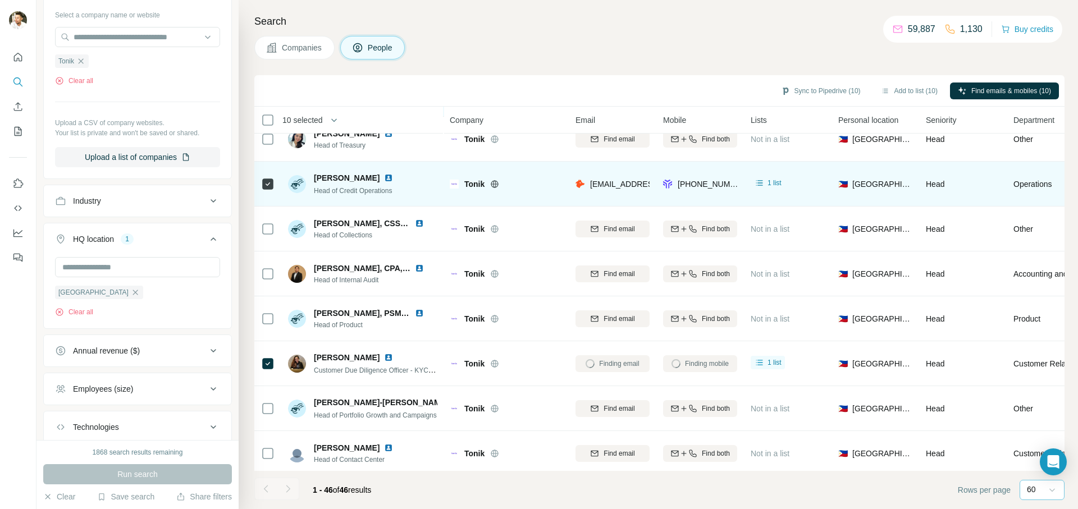
scroll to position [966, 0]
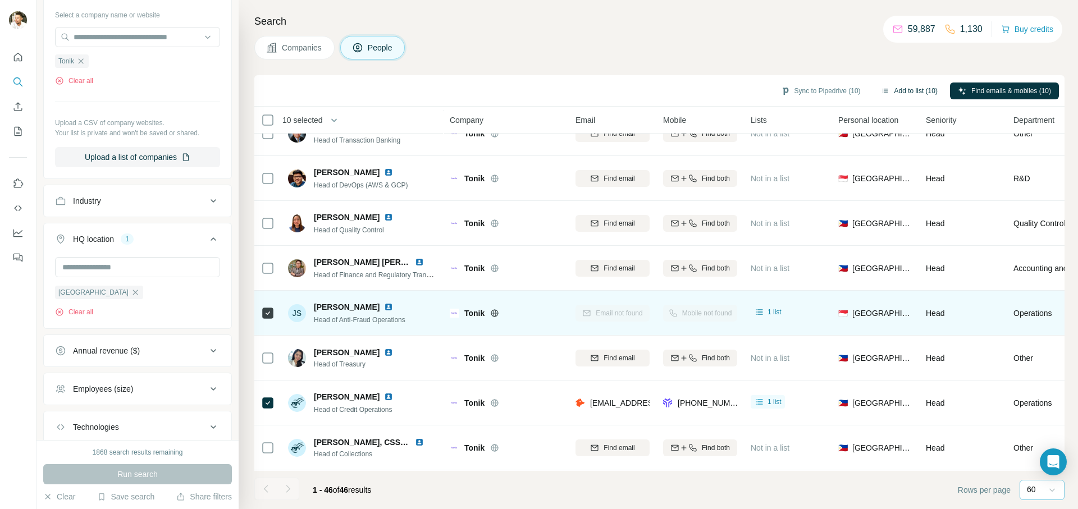
click at [882, 92] on icon "button" at bounding box center [885, 91] width 6 height 4
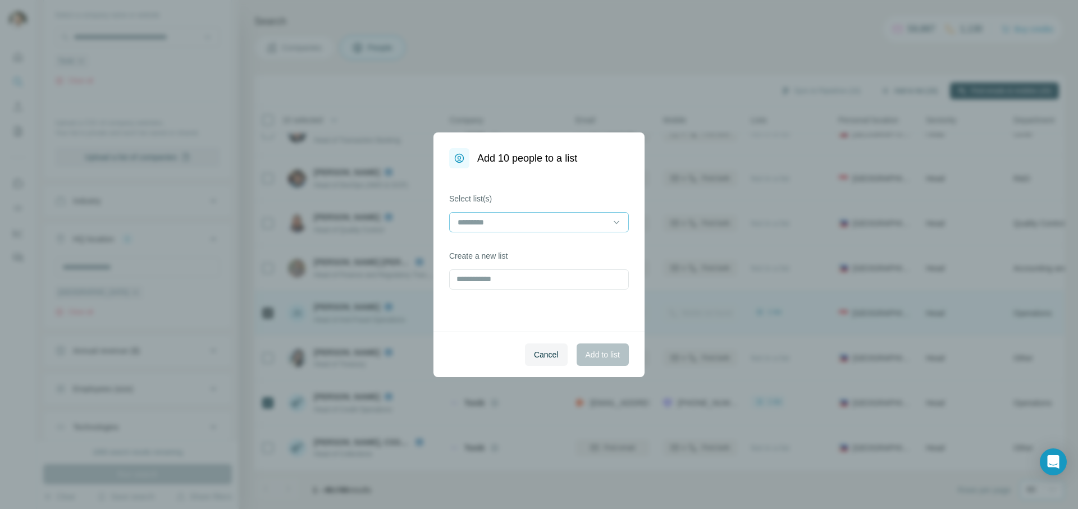
click at [530, 211] on div "Select list(s)" at bounding box center [539, 212] width 180 height 39
click at [531, 218] on input at bounding box center [532, 222] width 152 height 12
click at [488, 250] on p "Tonik Bank" at bounding box center [478, 247] width 38 height 11
click at [578, 320] on div "Select list(s) Tonik Bank Create a new list" at bounding box center [538, 249] width 211 height 163
click at [531, 282] on input "text" at bounding box center [539, 281] width 180 height 20
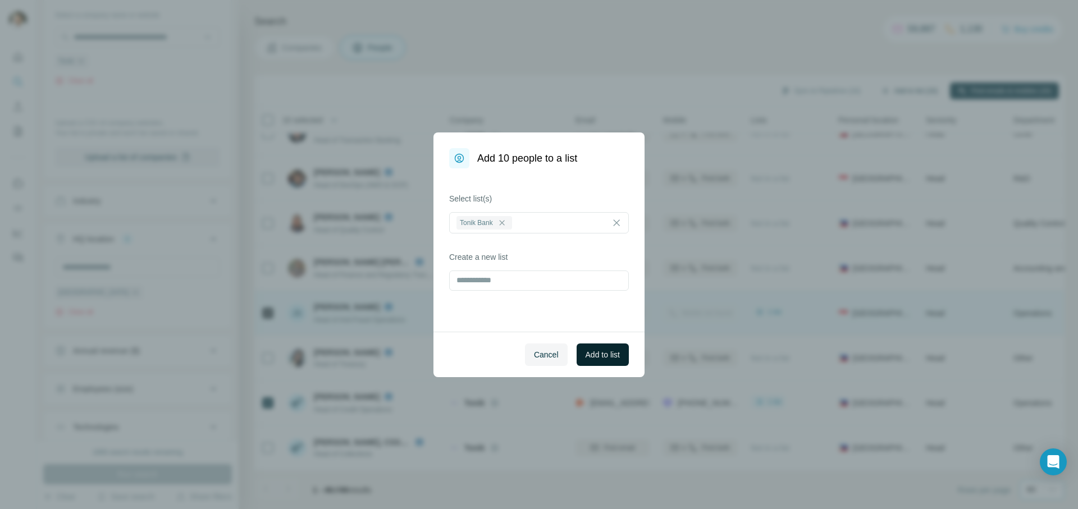
click at [593, 356] on span "Add to list" at bounding box center [603, 354] width 34 height 11
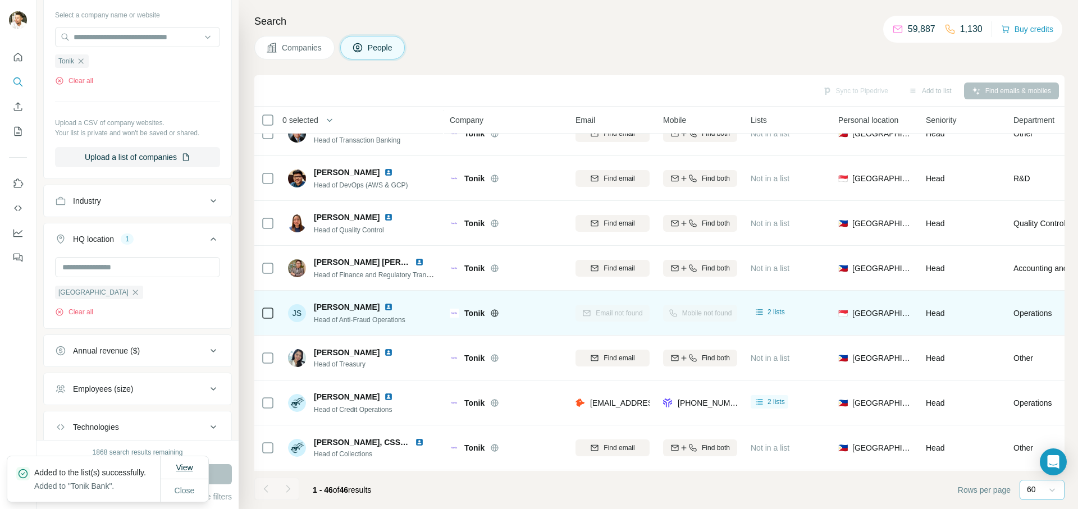
click at [170, 460] on button "View" at bounding box center [184, 468] width 33 height 20
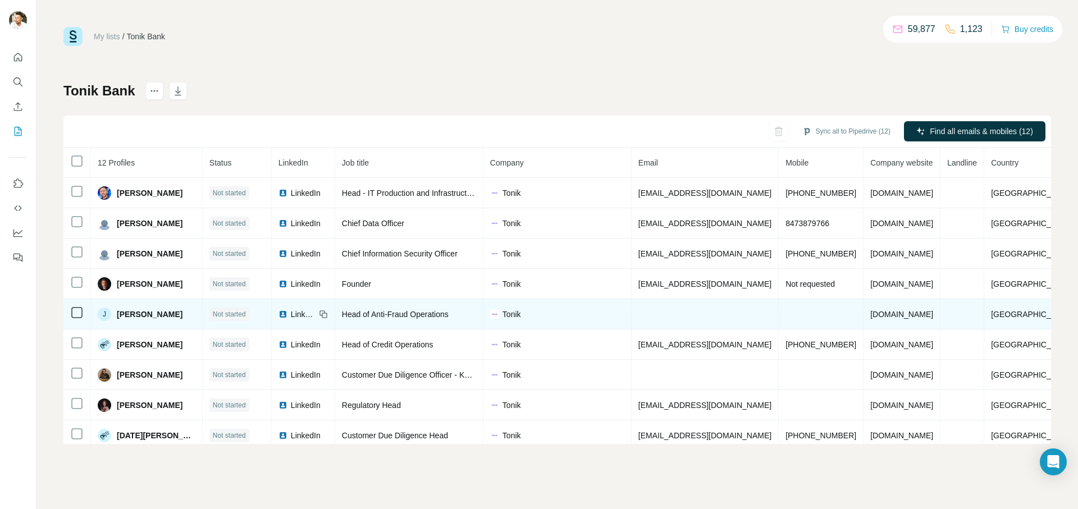
click at [226, 314] on span "Not started" at bounding box center [229, 314] width 33 height 10
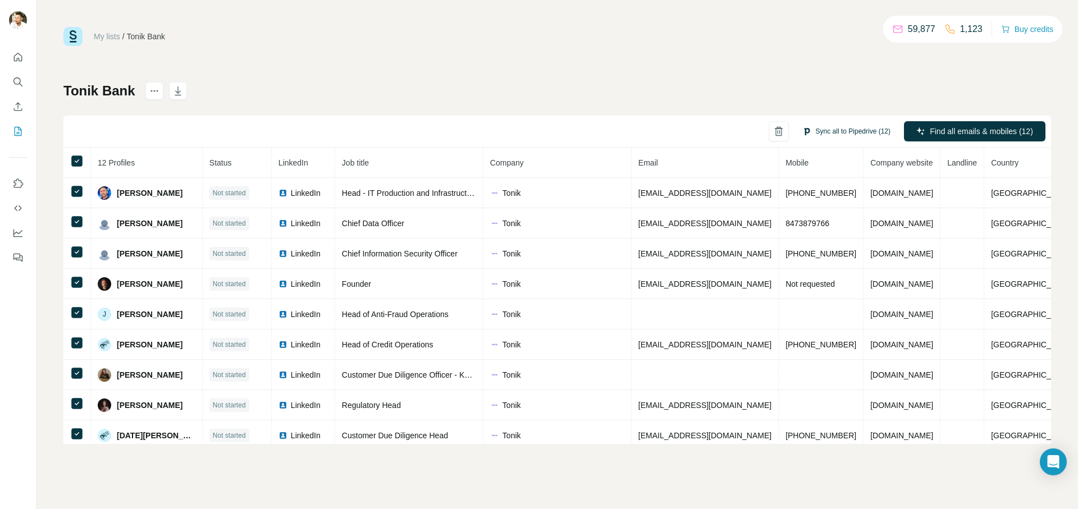
click at [843, 133] on button "Sync all to Pipedrive (12)" at bounding box center [846, 131] width 104 height 17
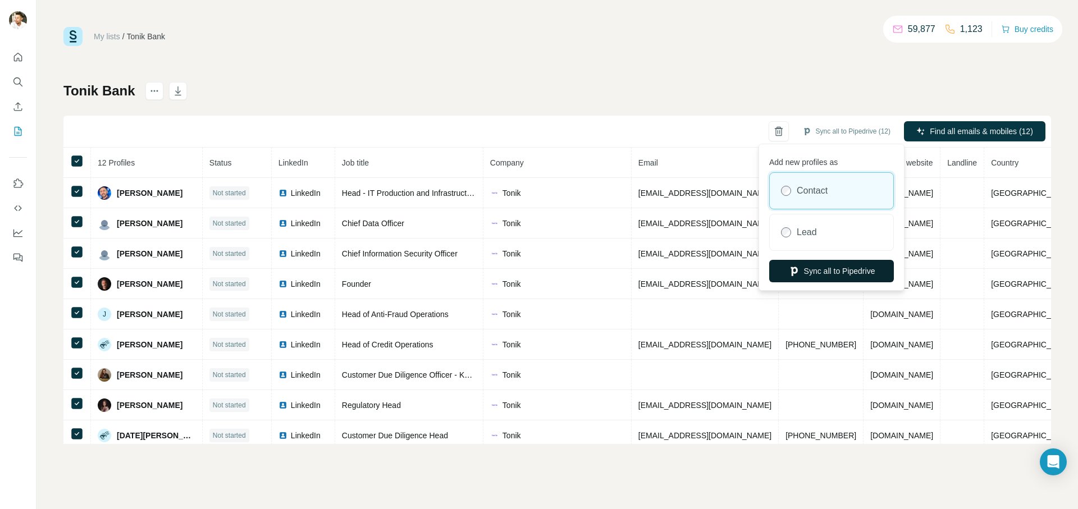
click at [821, 271] on button "Sync all to Pipedrive" at bounding box center [831, 271] width 125 height 22
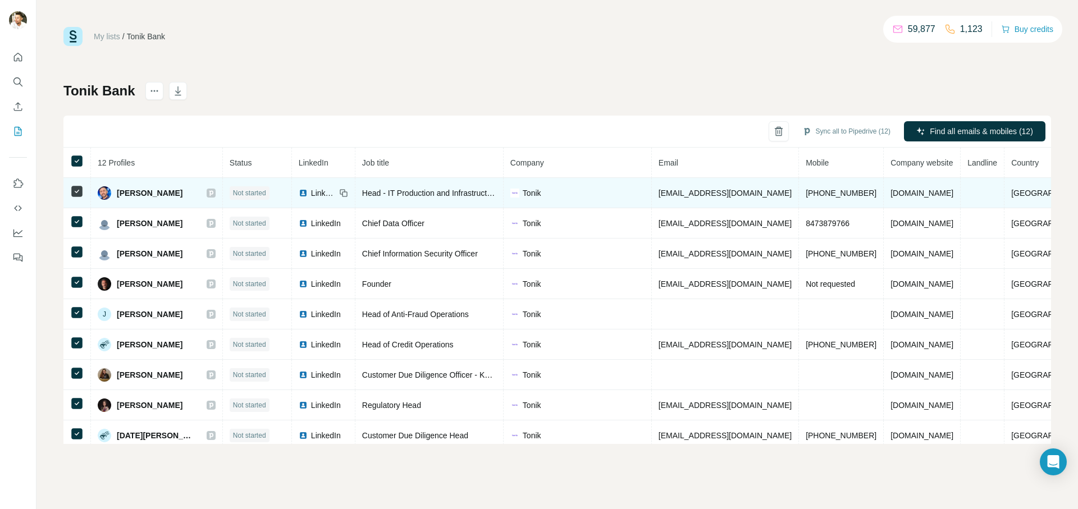
drag, startPoint x: 185, startPoint y: 193, endPoint x: 116, endPoint y: 187, distance: 69.9
click at [116, 187] on div "[PERSON_NAME]" at bounding box center [140, 192] width 85 height 13
copy span "[PERSON_NAME]"
click at [299, 193] on img at bounding box center [303, 193] width 9 height 9
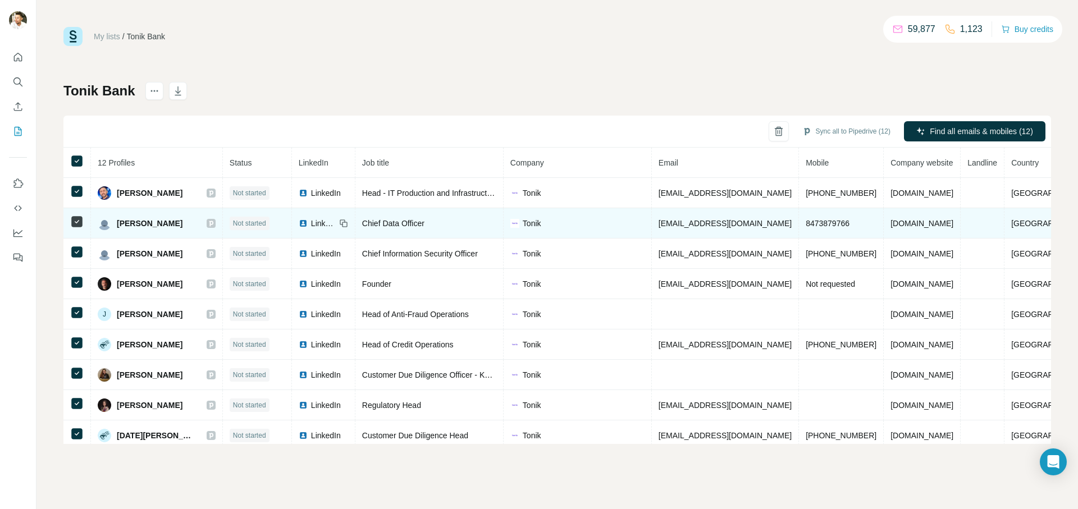
click at [311, 225] on span "LinkedIn" at bounding box center [323, 223] width 25 height 11
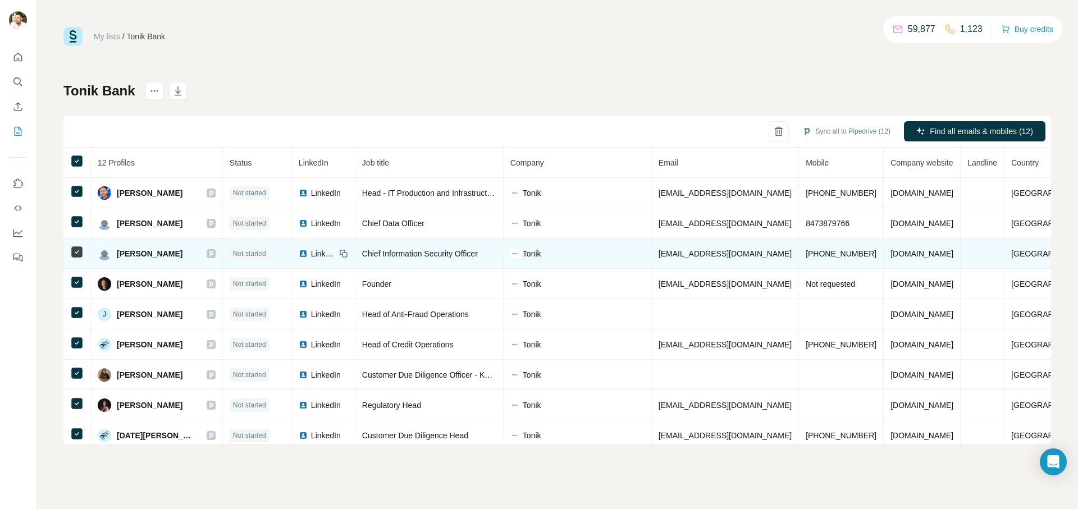
click at [311, 254] on span "LinkedIn" at bounding box center [323, 253] width 25 height 11
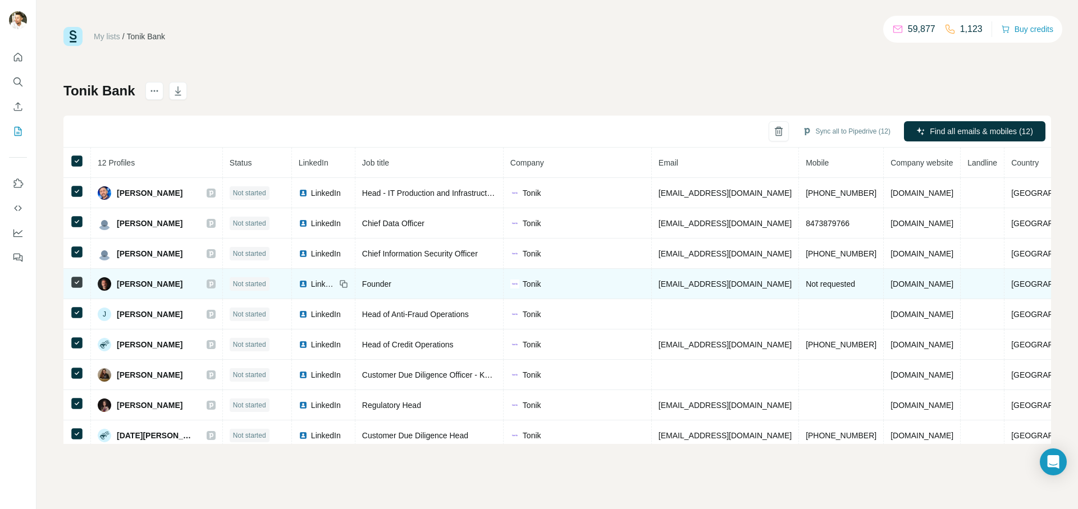
click at [313, 281] on span "LinkedIn" at bounding box center [323, 283] width 25 height 11
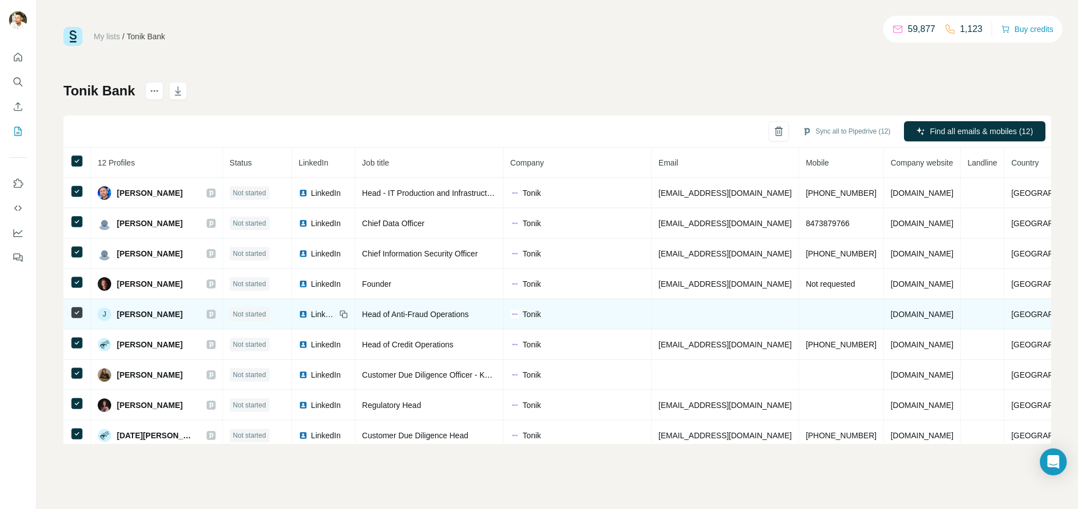
click at [130, 317] on span "[PERSON_NAME]" at bounding box center [150, 314] width 66 height 11
click at [311, 316] on span "LinkedIn" at bounding box center [323, 314] width 25 height 11
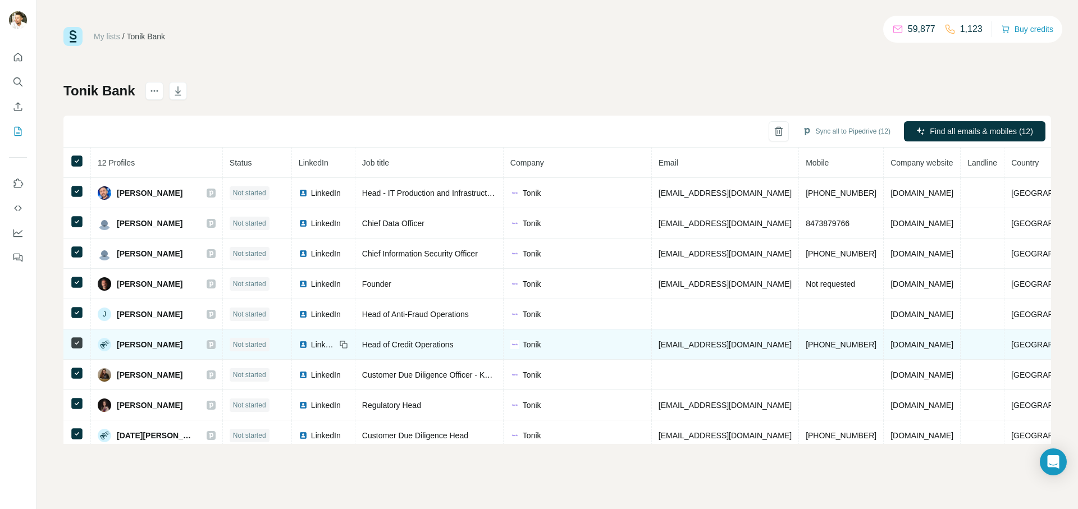
click at [311, 344] on span "LinkedIn" at bounding box center [323, 344] width 25 height 11
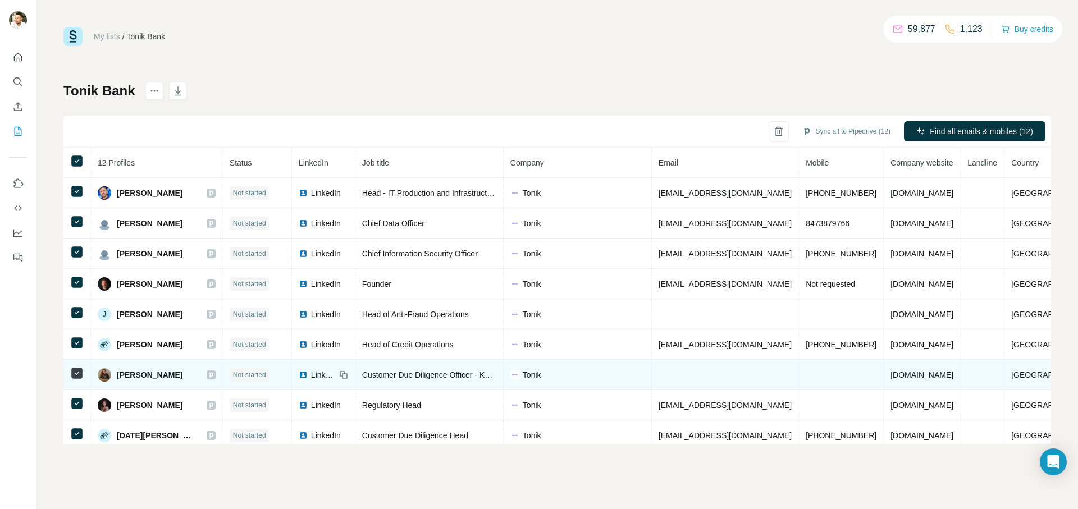
click at [314, 374] on span "LinkedIn" at bounding box center [323, 374] width 25 height 11
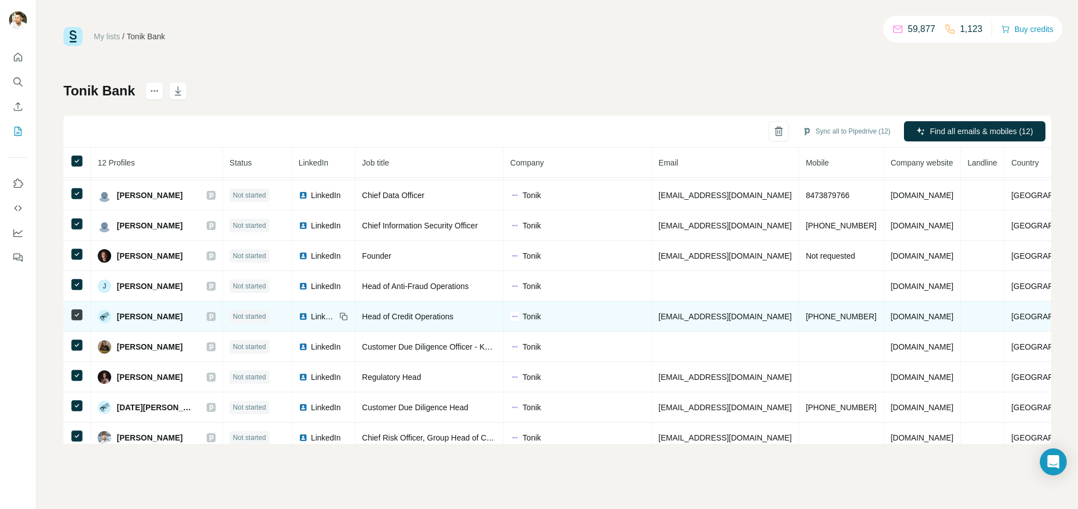
scroll to position [37, 0]
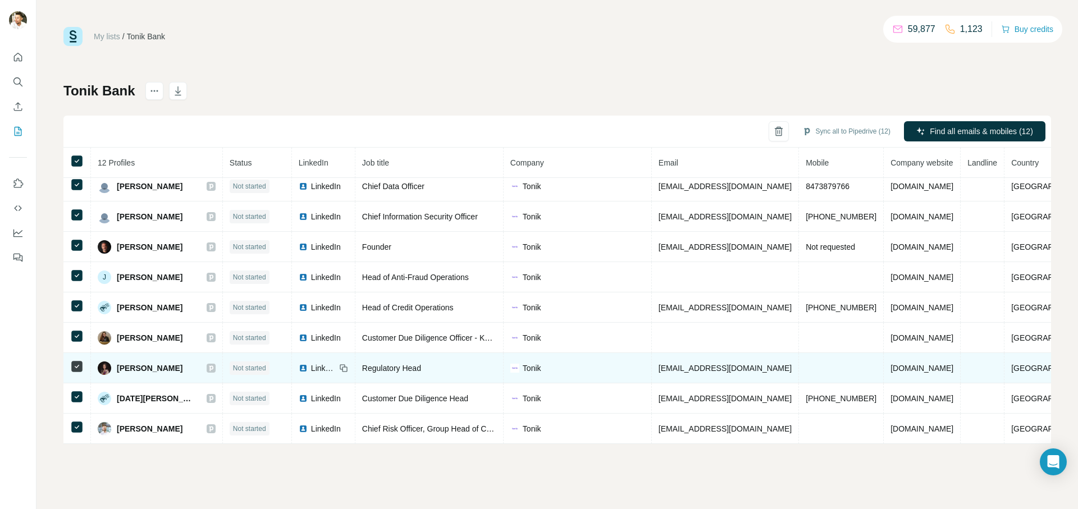
click at [311, 368] on span "LinkedIn" at bounding box center [323, 368] width 25 height 11
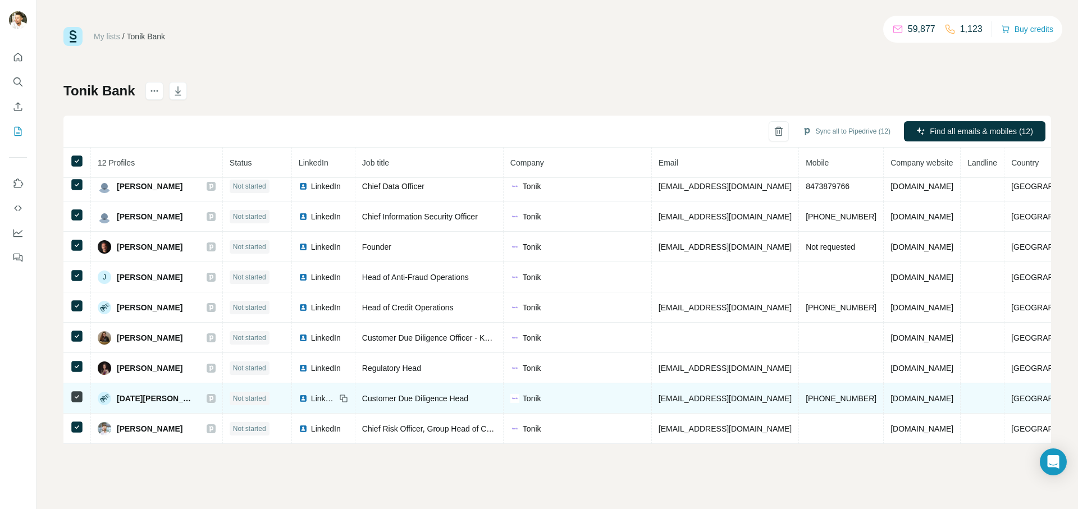
click at [311, 397] on span "LinkedIn" at bounding box center [323, 398] width 25 height 11
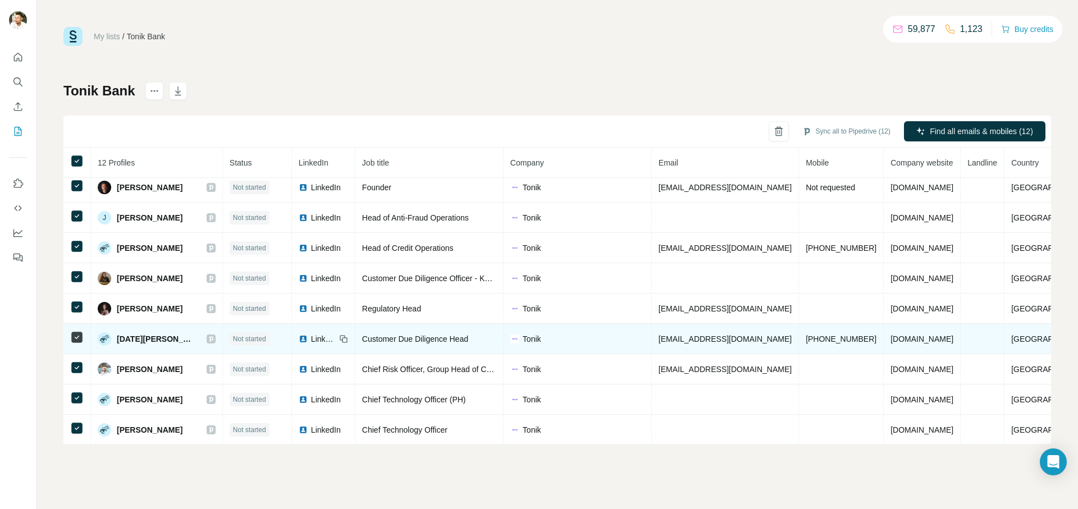
scroll to position [98, 0]
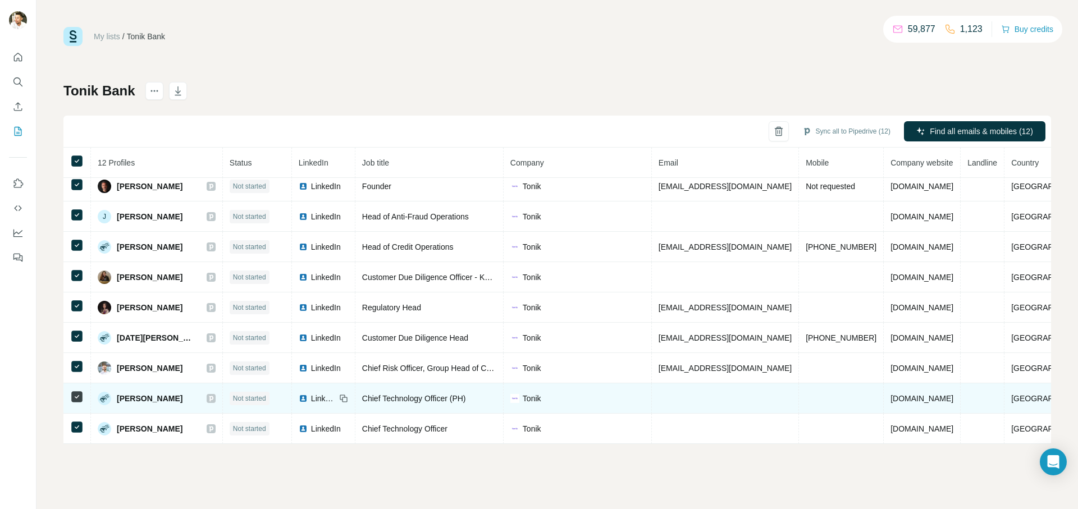
click at [302, 396] on div "LinkedIn" at bounding box center [317, 398] width 37 height 11
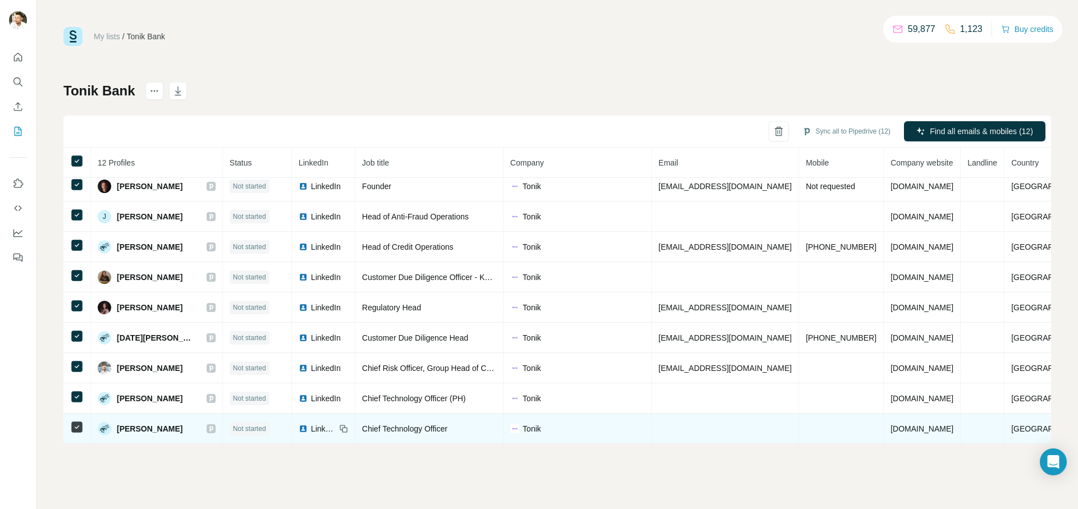
click at [318, 426] on span "LinkedIn" at bounding box center [323, 428] width 25 height 11
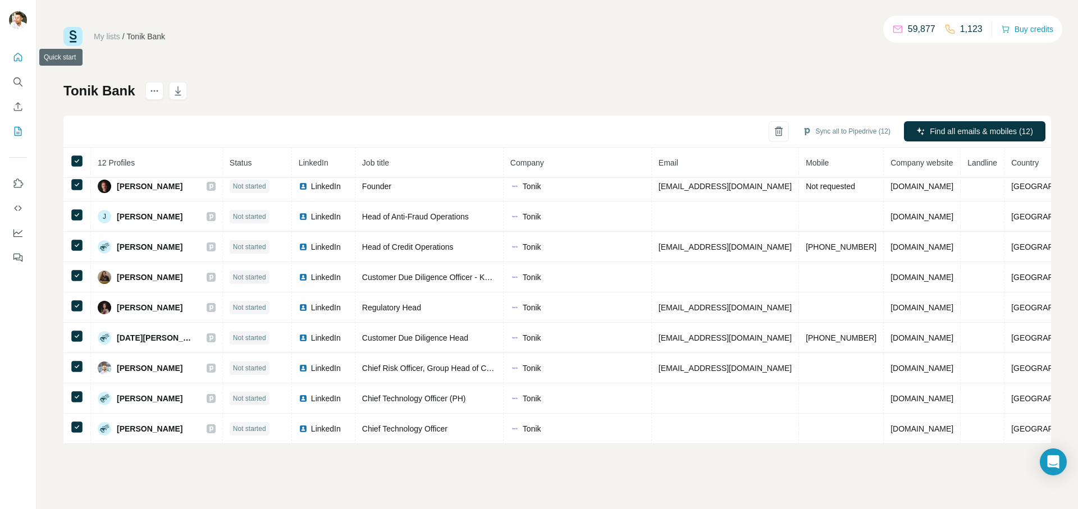
click at [17, 57] on icon "Quick start" at bounding box center [17, 57] width 11 height 11
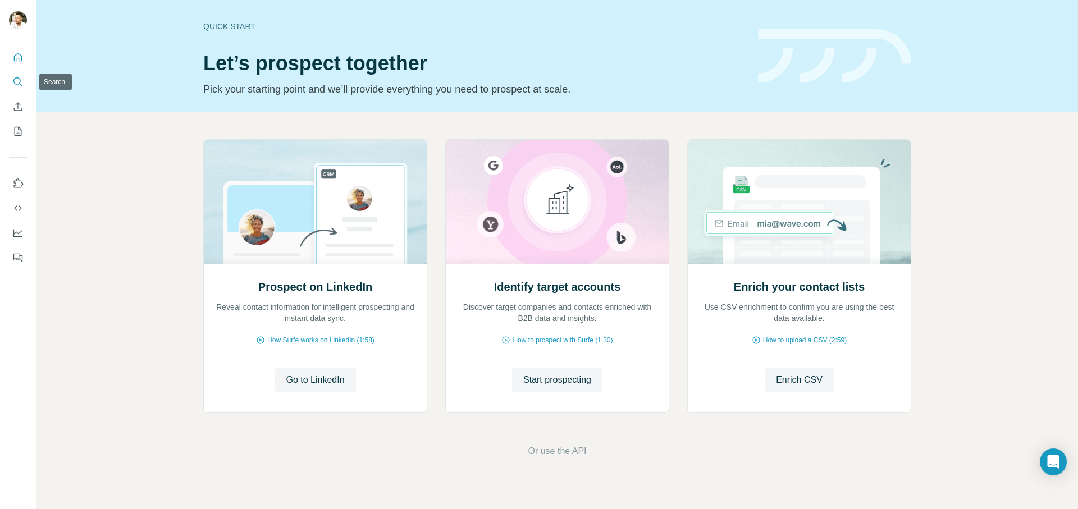
click at [18, 83] on icon "Search" at bounding box center [17, 81] width 11 height 11
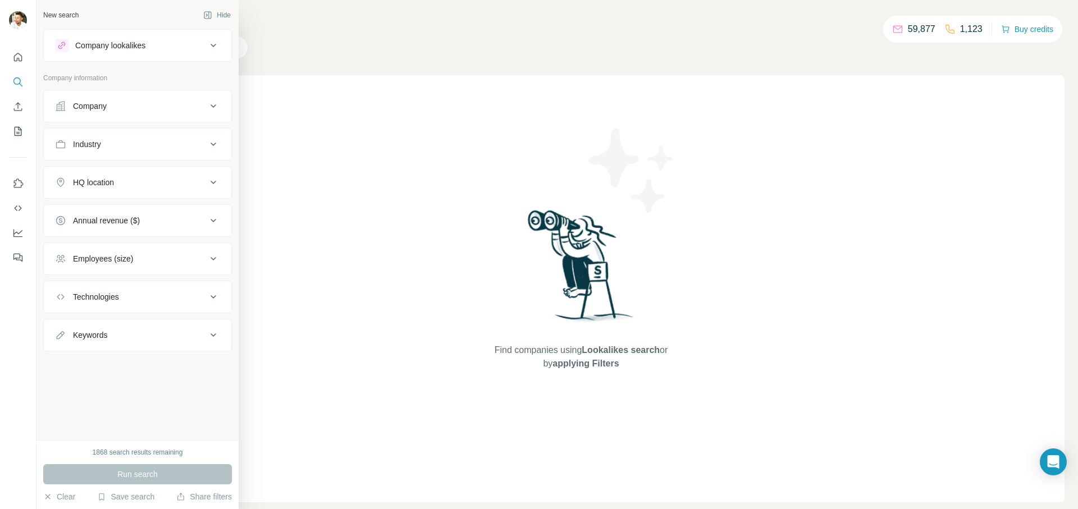
click at [88, 105] on div "Company" at bounding box center [90, 105] width 34 height 11
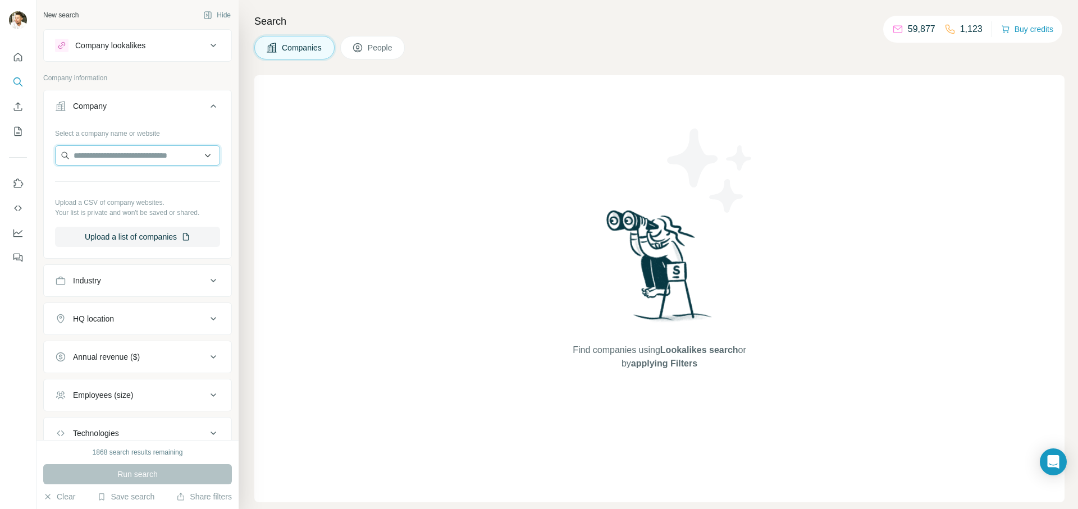
click at [150, 157] on input "text" at bounding box center [137, 155] width 165 height 20
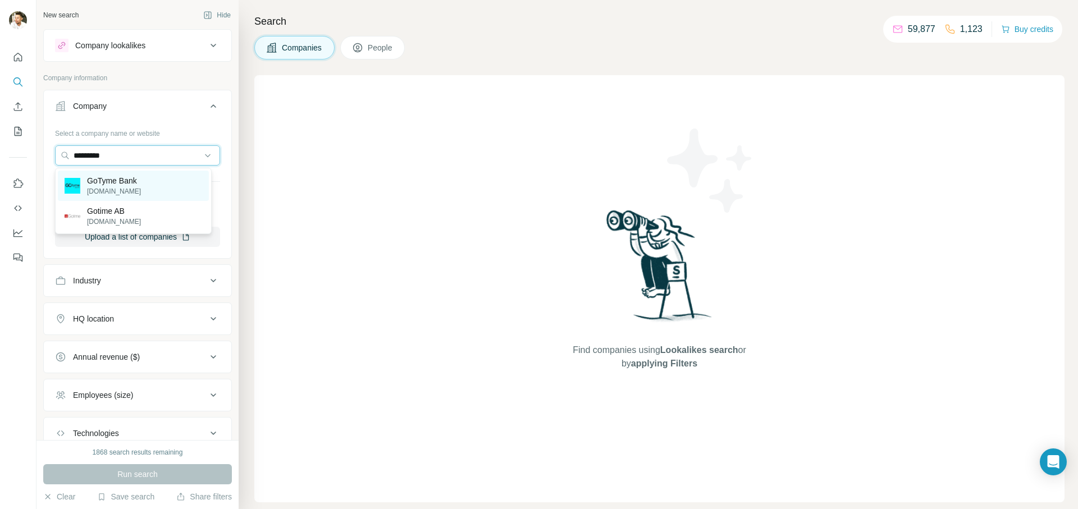
type input "*********"
click at [114, 183] on p "GoTyme Bank" at bounding box center [114, 180] width 54 height 11
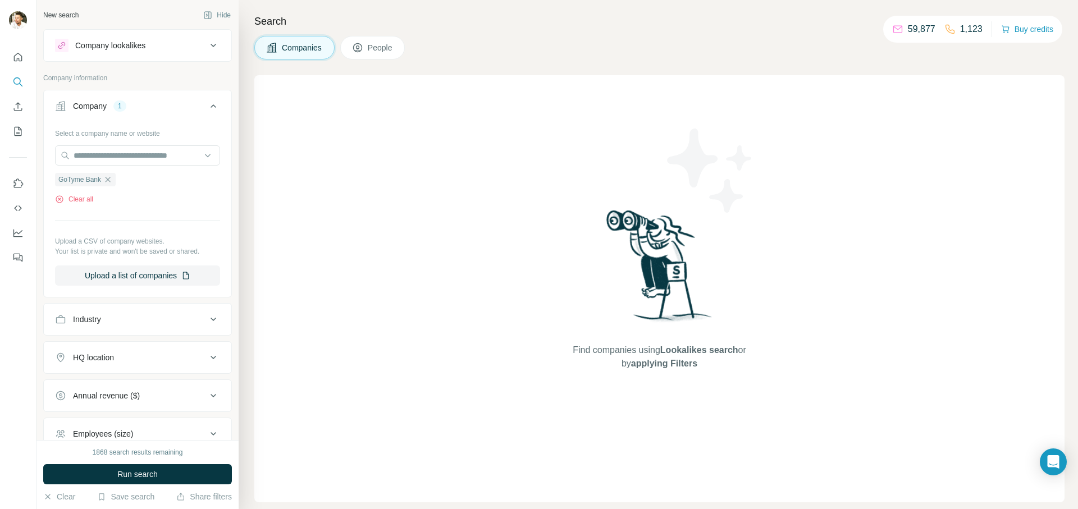
click at [168, 477] on button "Run search" at bounding box center [137, 474] width 189 height 20
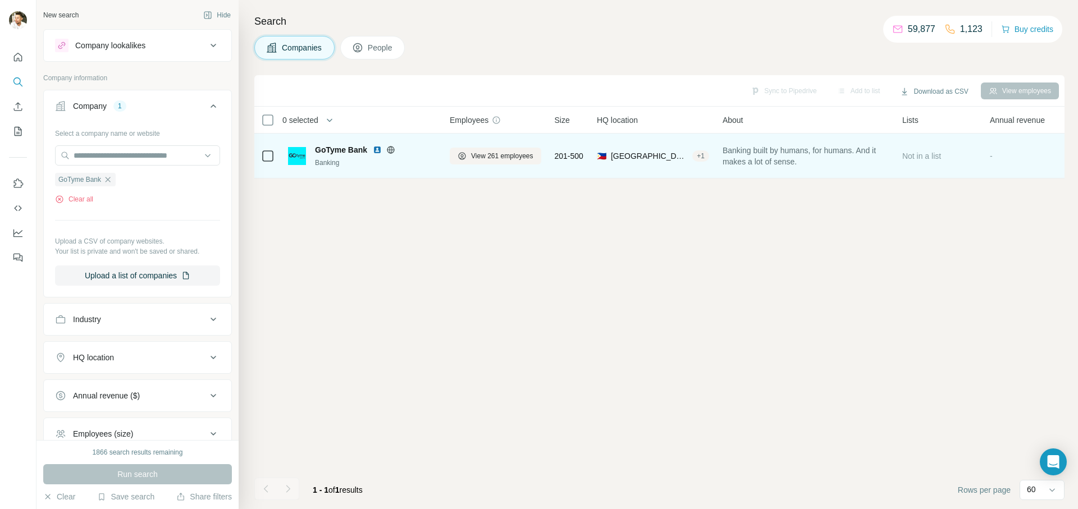
click at [336, 161] on div "Banking" at bounding box center [375, 163] width 121 height 10
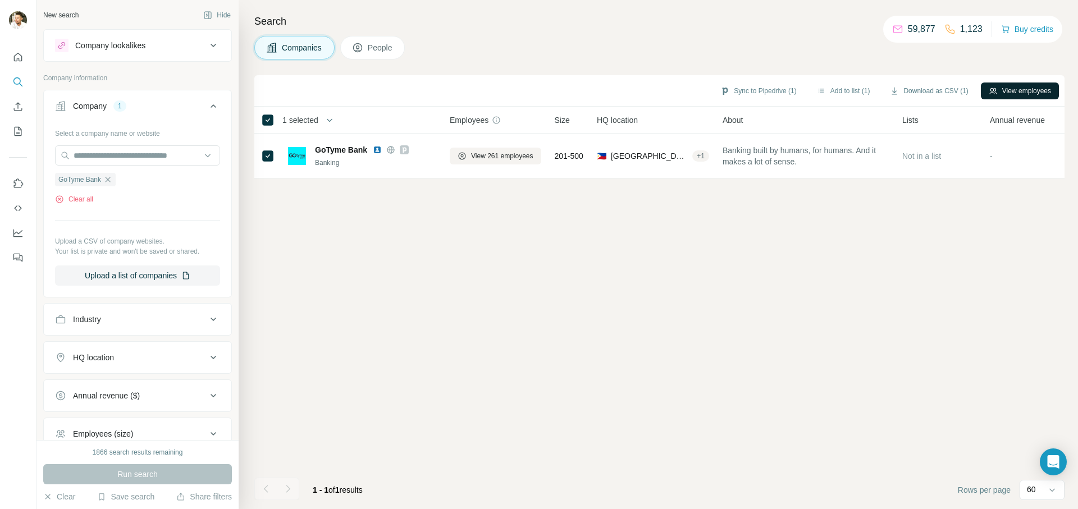
click at [1014, 92] on button "View employees" at bounding box center [1020, 91] width 78 height 17
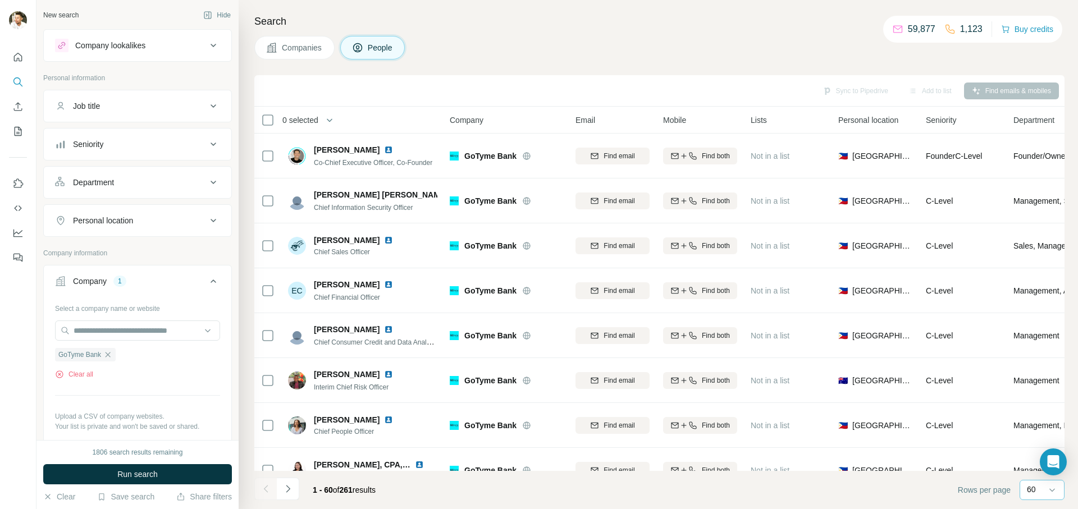
click at [1044, 483] on div "60" at bounding box center [1041, 490] width 28 height 19
click at [1036, 401] on p "60" at bounding box center [1033, 404] width 9 height 11
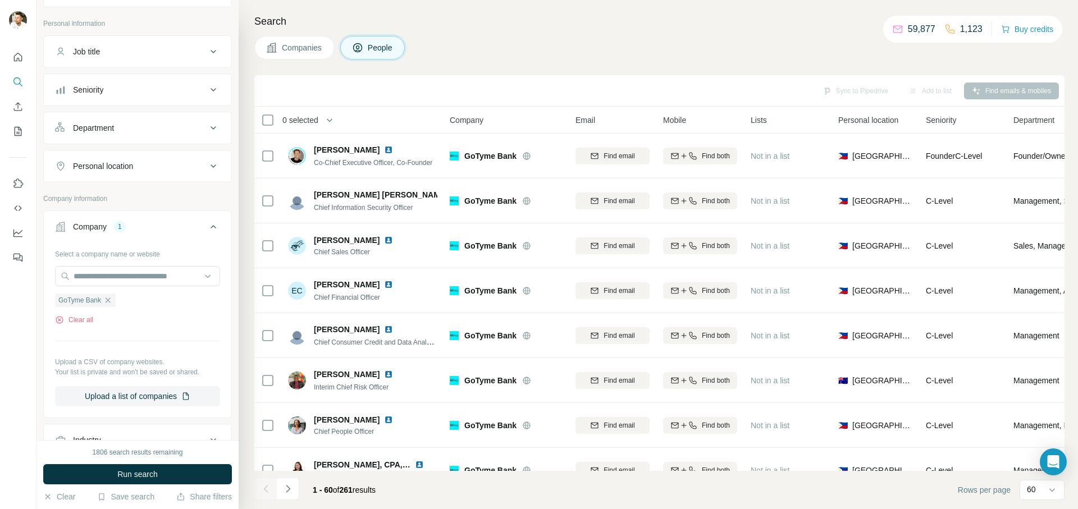
scroll to position [47, 0]
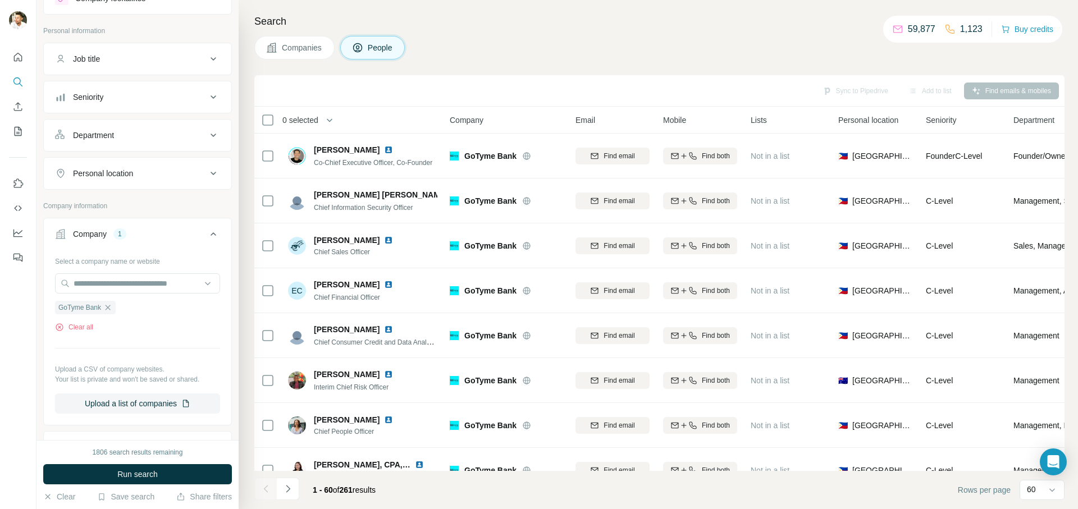
click at [207, 58] on icon at bounding box center [213, 58] width 13 height 13
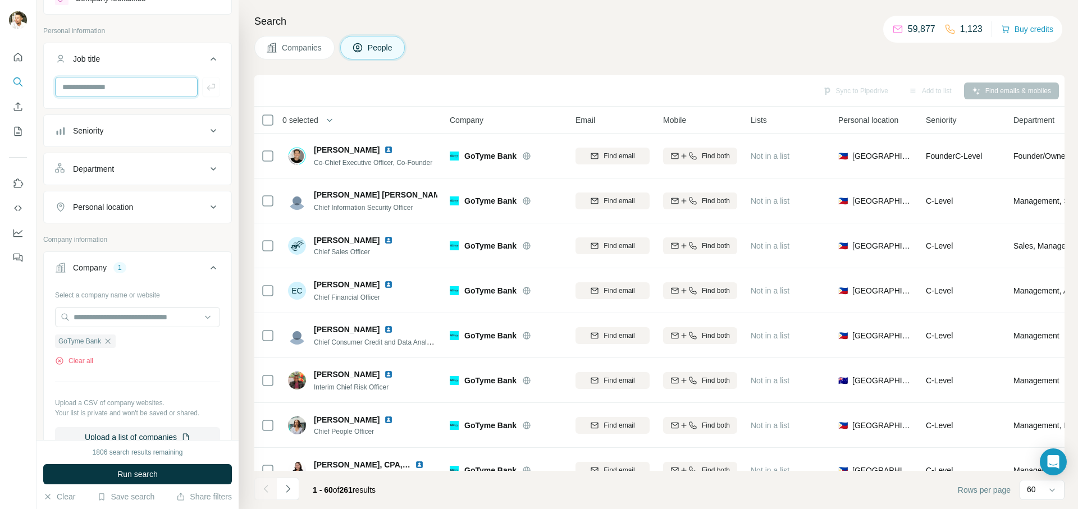
click at [150, 88] on input "text" at bounding box center [126, 87] width 143 height 20
type input "***"
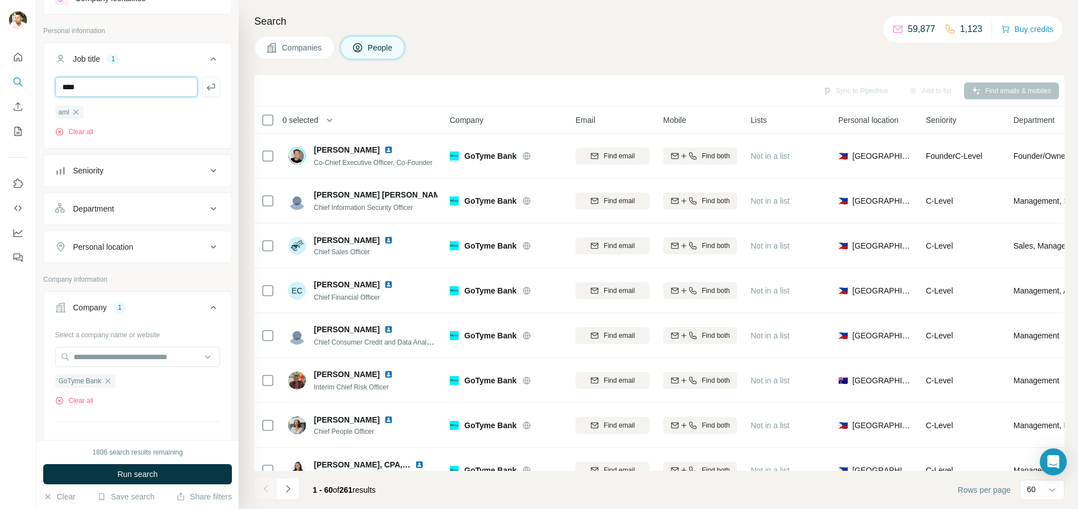
type input "****"
type input "**********"
type input "*****"
type input "*"
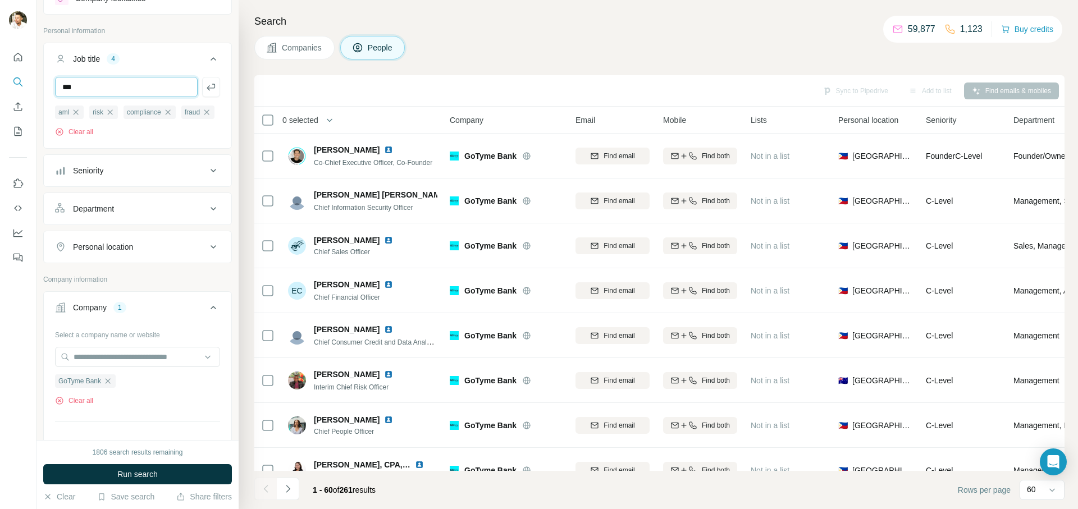
type input "***"
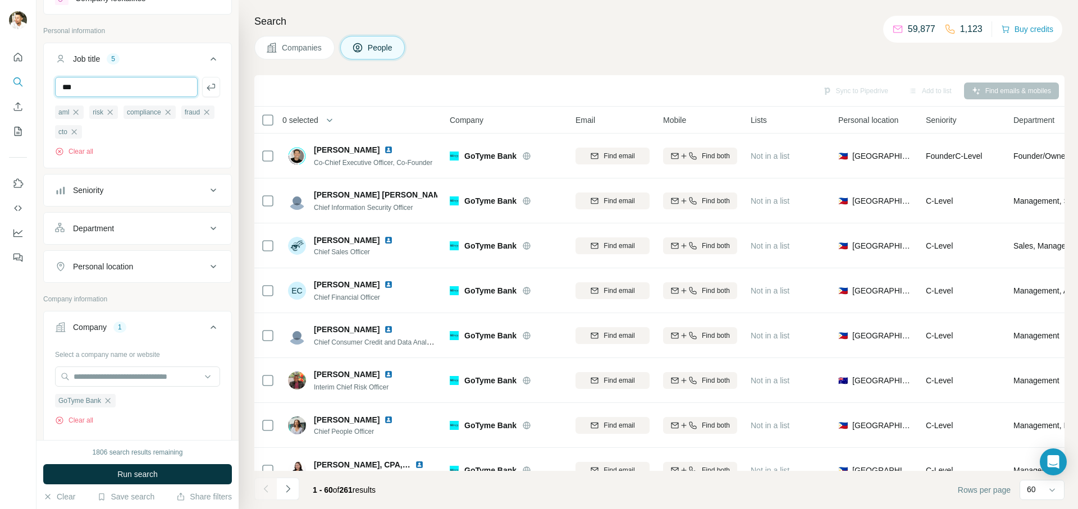
type input "***"
type input "****"
click at [148, 473] on span "Run search" at bounding box center [137, 474] width 40 height 11
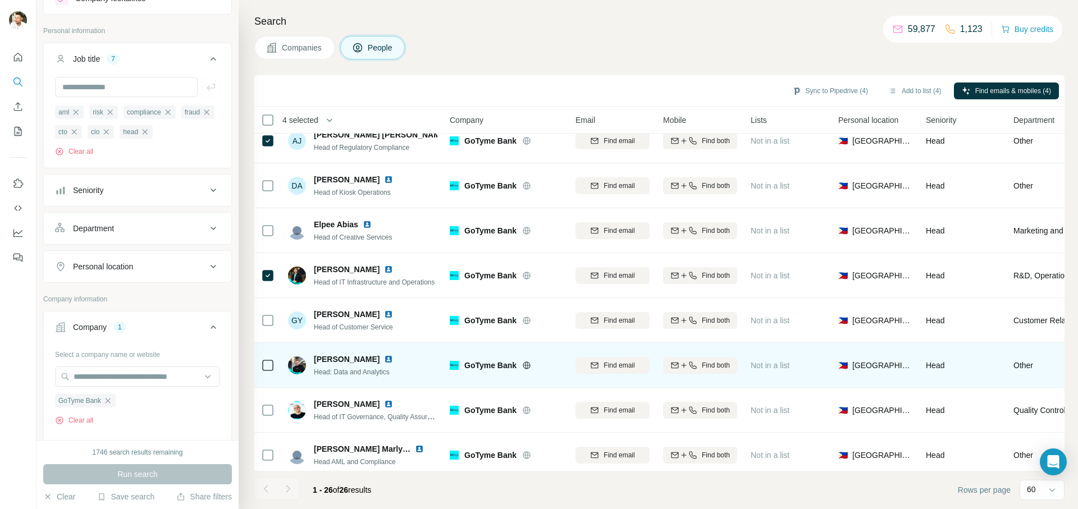
scroll to position [106, 0]
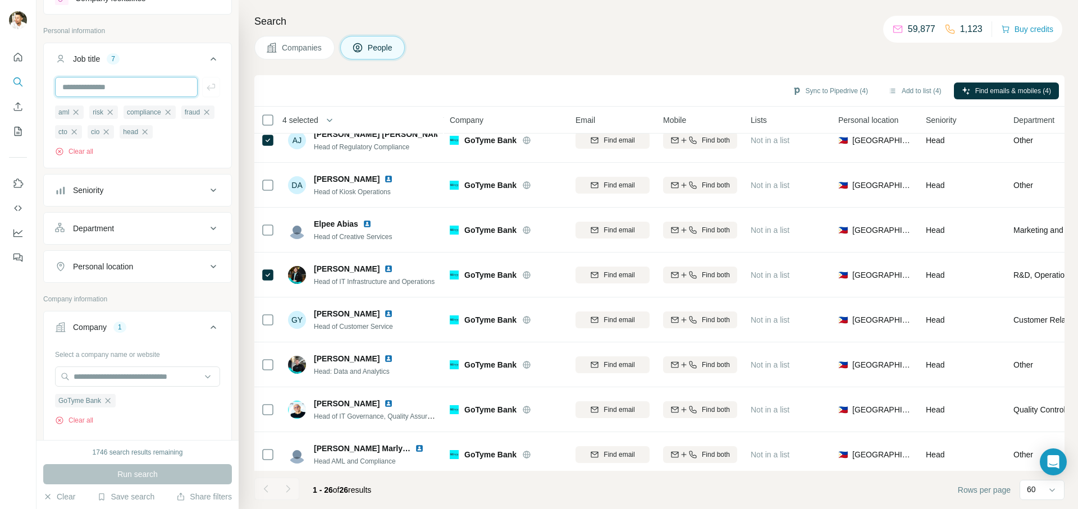
click at [132, 94] on input "text" at bounding box center [126, 87] width 143 height 20
type input "********"
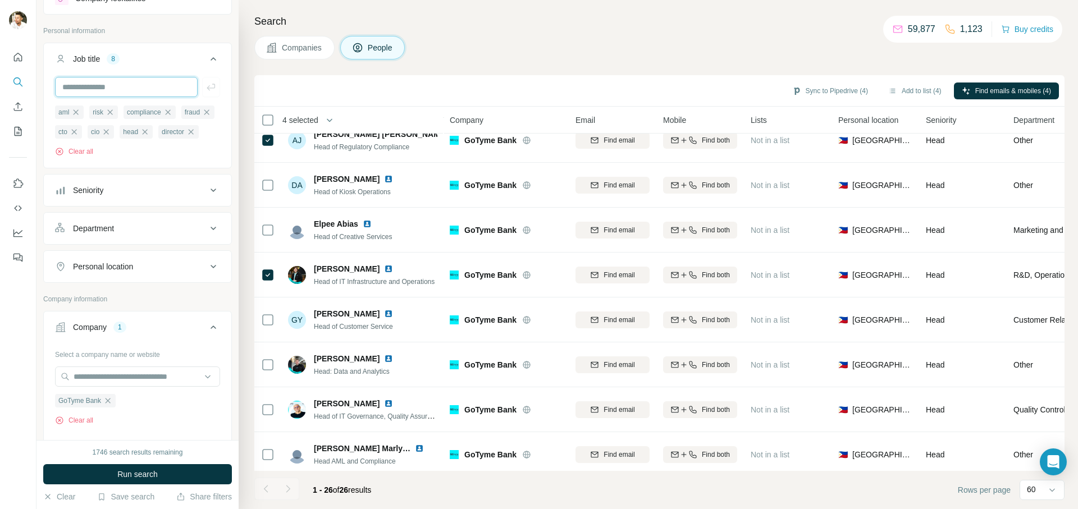
click at [118, 92] on input "text" at bounding box center [126, 87] width 143 height 20
type input "**"
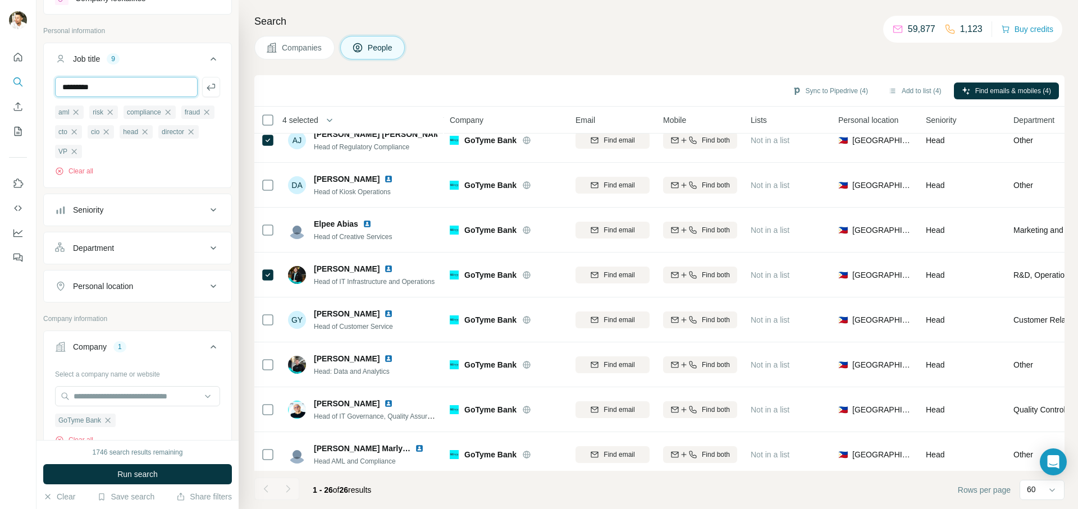
type input "*********"
click at [163, 479] on button "Run search" at bounding box center [137, 474] width 189 height 20
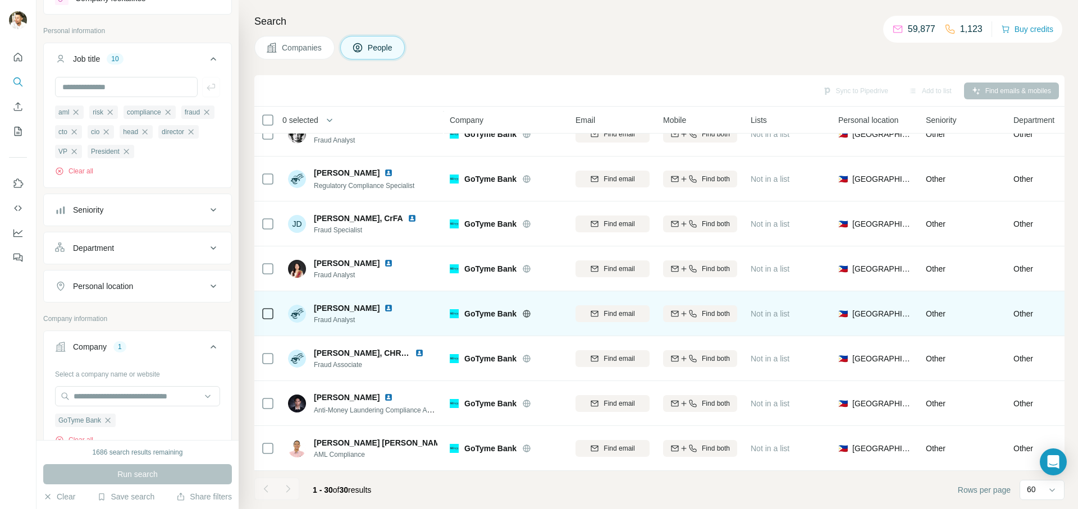
scroll to position [1016, 0]
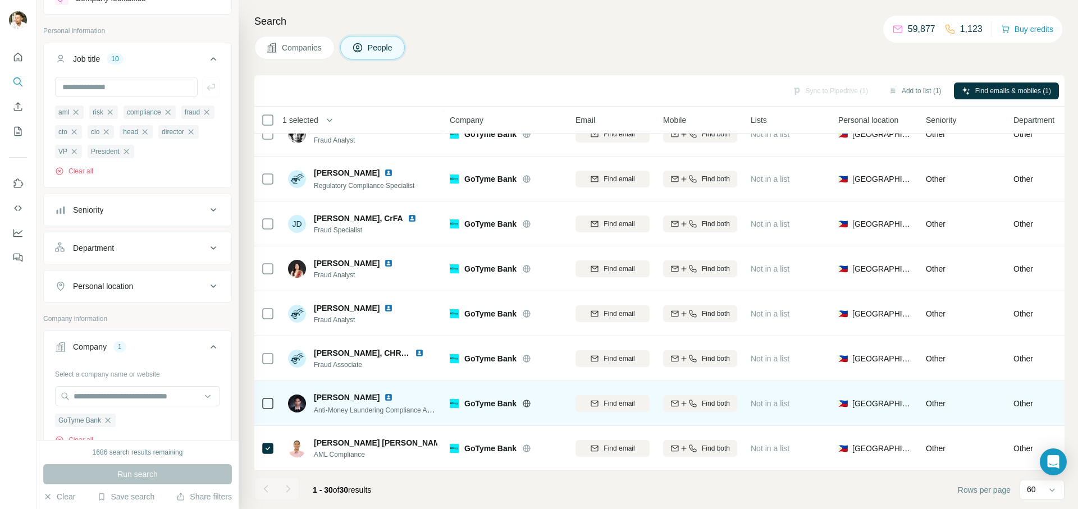
click at [273, 397] on icon at bounding box center [267, 403] width 13 height 13
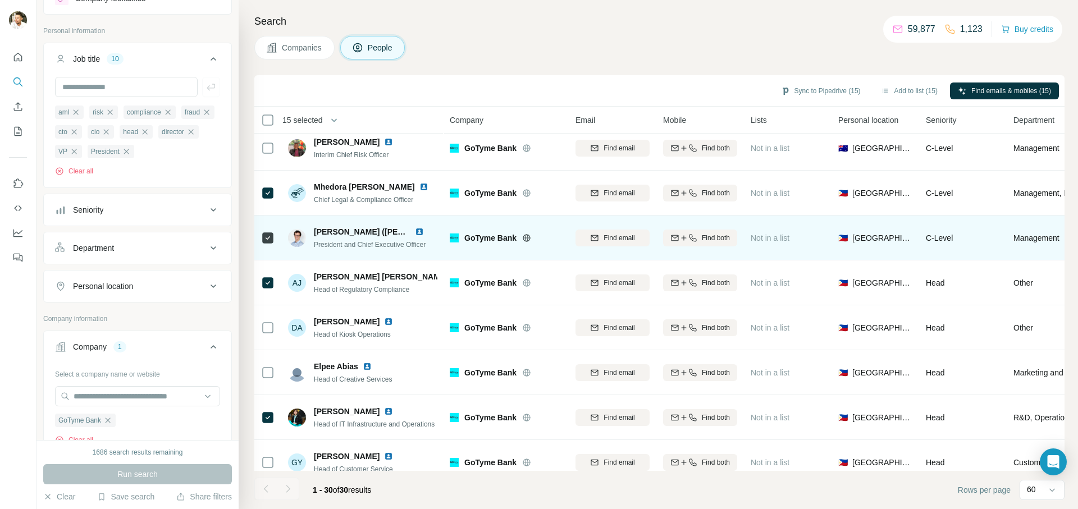
scroll to position [0, 0]
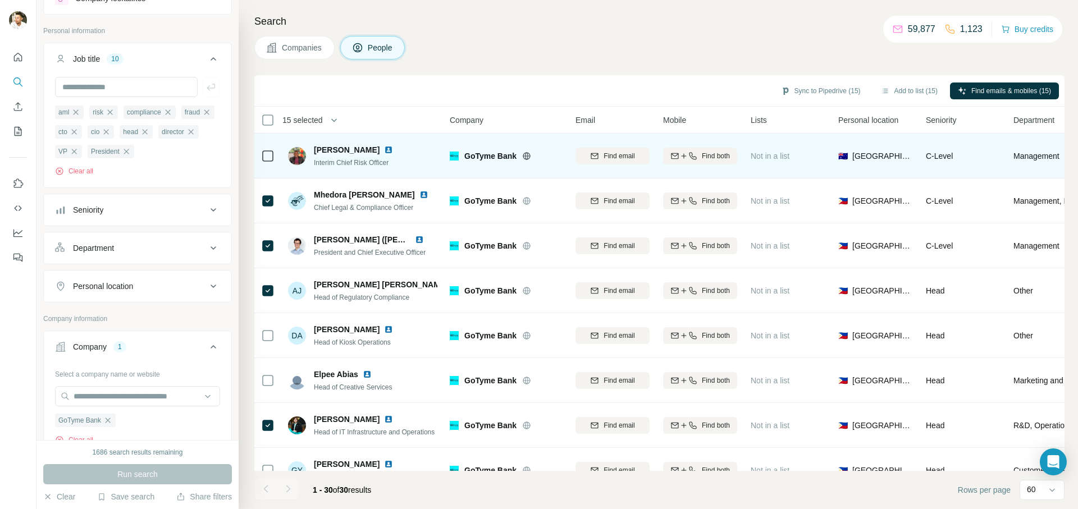
click at [271, 161] on icon at bounding box center [267, 155] width 13 height 13
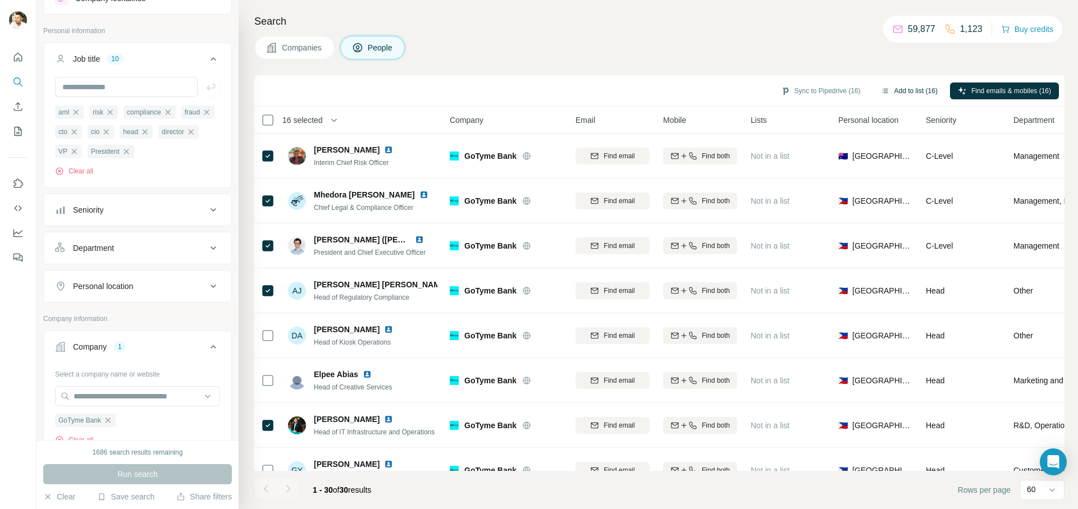
click at [900, 93] on button "Add to list (16)" at bounding box center [909, 91] width 72 height 17
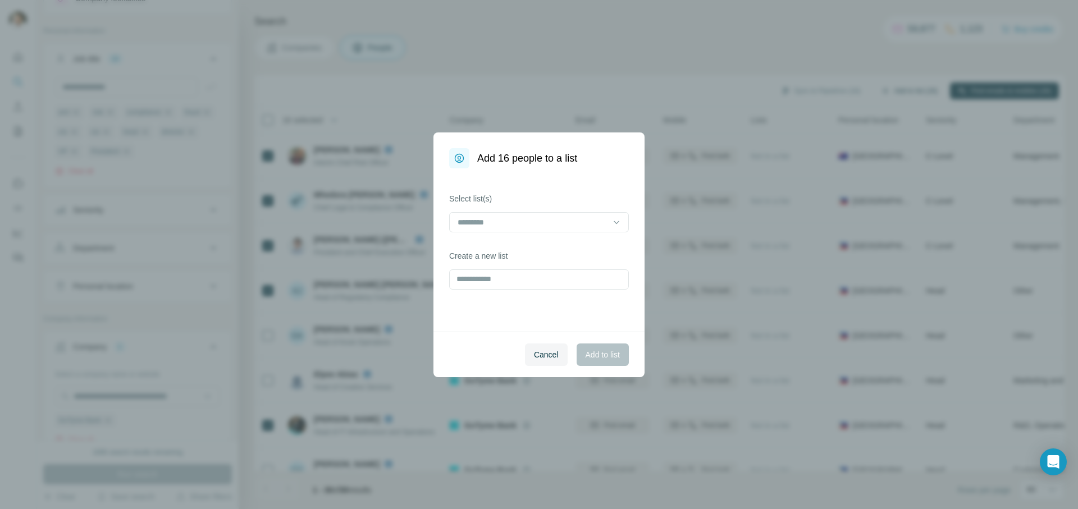
click at [884, 89] on div "Add 16 people to a list Select list(s) Create a new list Cancel Add to list" at bounding box center [539, 254] width 1078 height 509
click at [520, 274] on input "text" at bounding box center [539, 279] width 180 height 20
type input "**********"
click at [595, 353] on span "Add to list" at bounding box center [603, 354] width 34 height 11
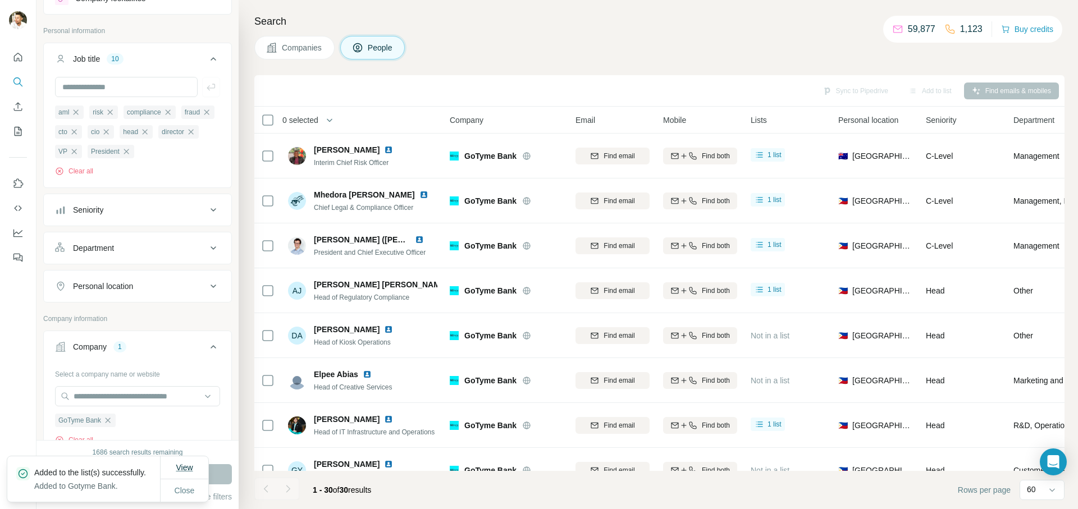
click at [181, 463] on span "View" at bounding box center [184, 467] width 17 height 9
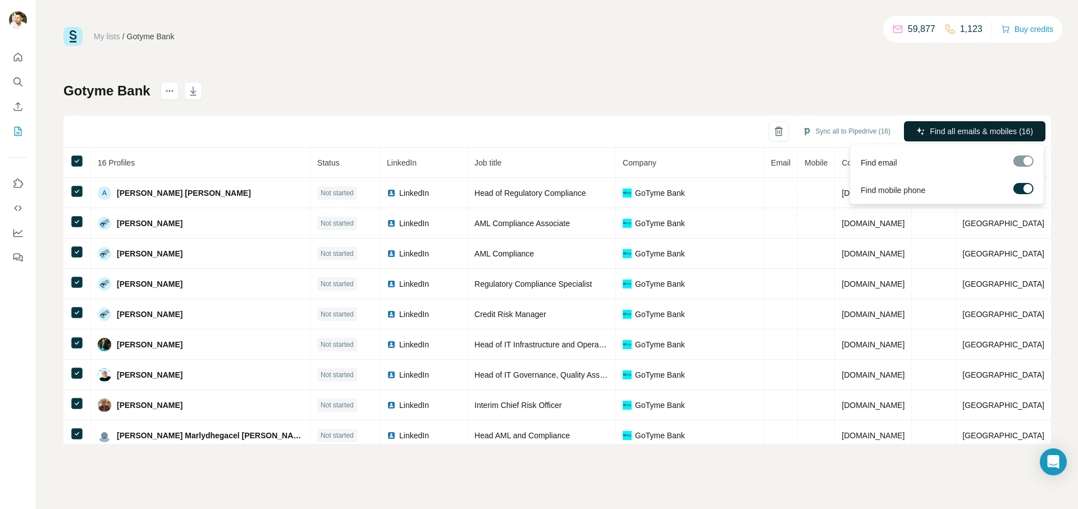
click at [926, 127] on button "Find all emails & mobiles (16)" at bounding box center [974, 131] width 141 height 20
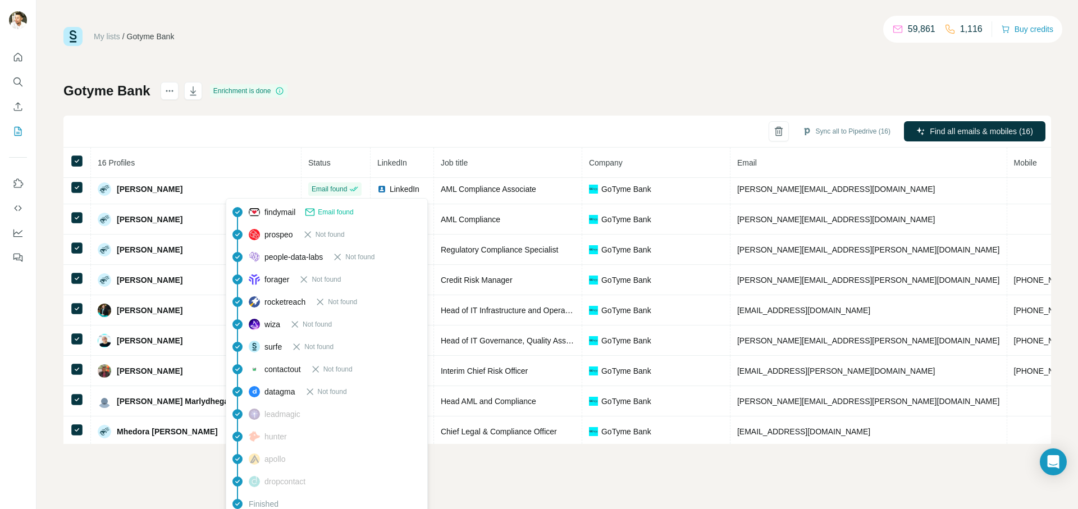
scroll to position [37, 0]
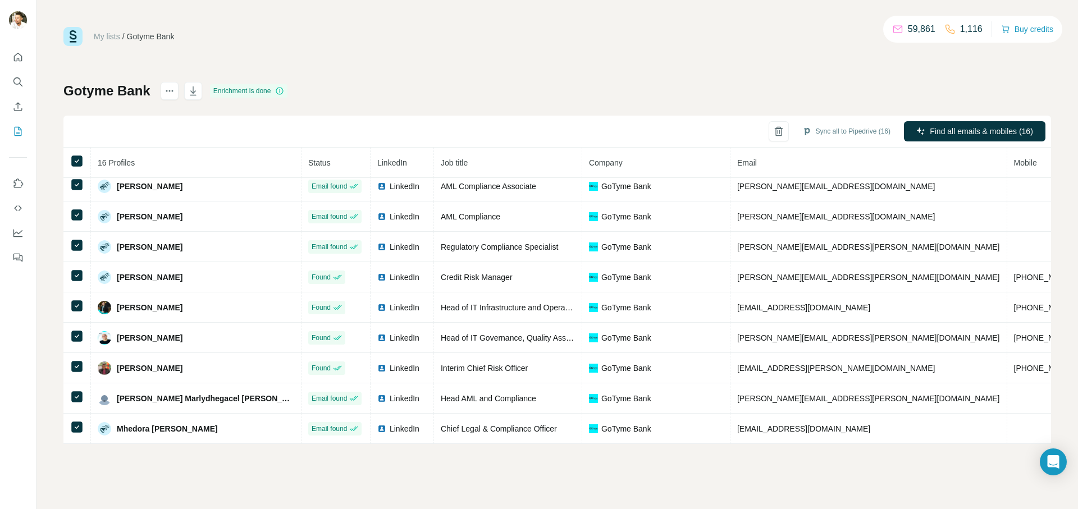
click at [450, 70] on div "My lists / Gotyme Bank 59,861 1,116 Buy credits Gotyme Bank Enrichment is done …" at bounding box center [557, 235] width 988 height 417
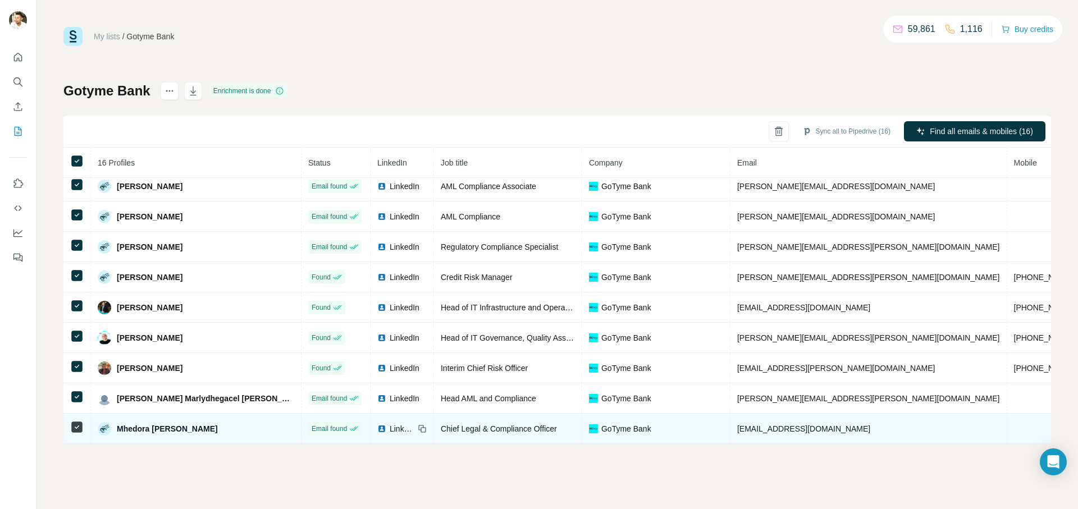
click at [390, 429] on span "LinkedIn" at bounding box center [402, 428] width 25 height 11
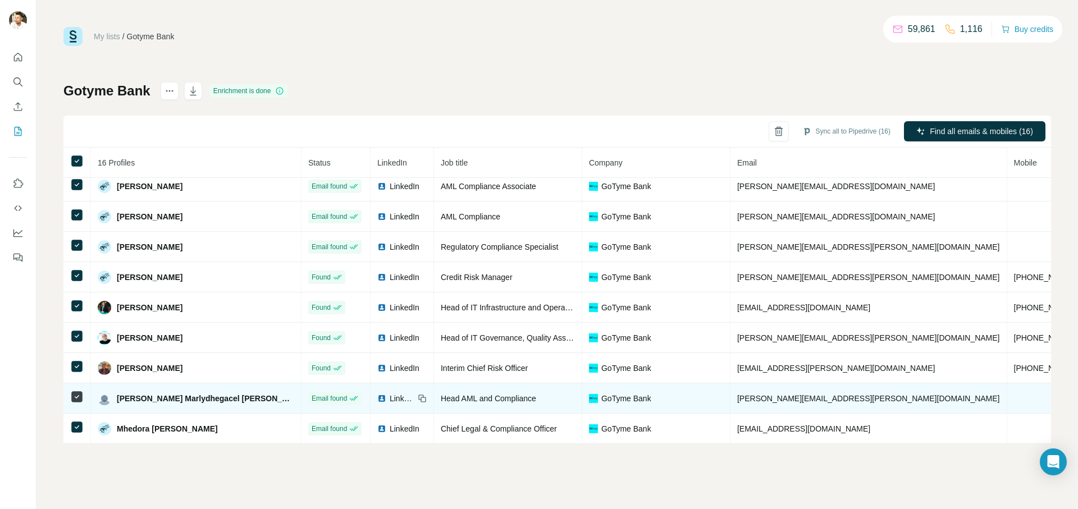
click at [390, 397] on span "LinkedIn" at bounding box center [402, 398] width 25 height 11
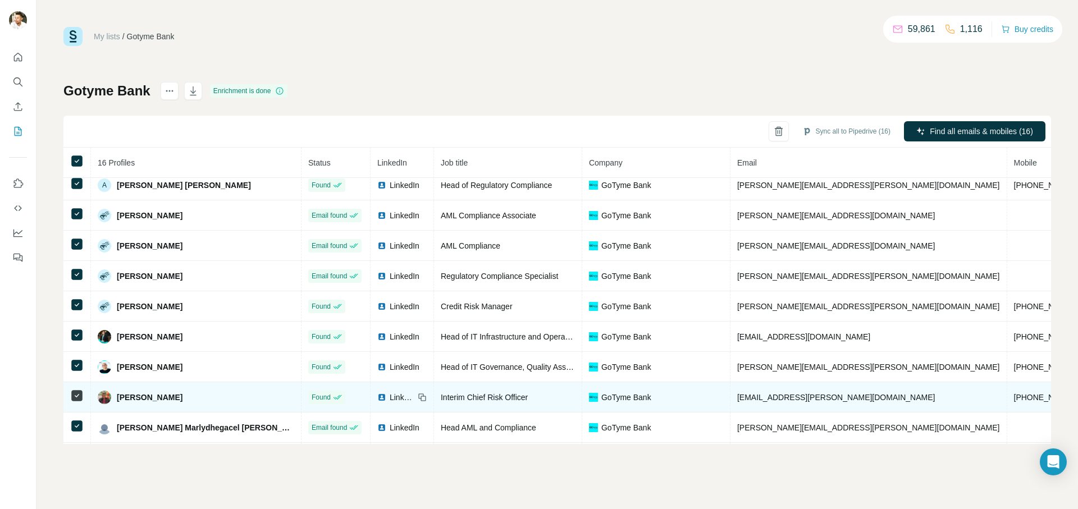
scroll to position [0, 0]
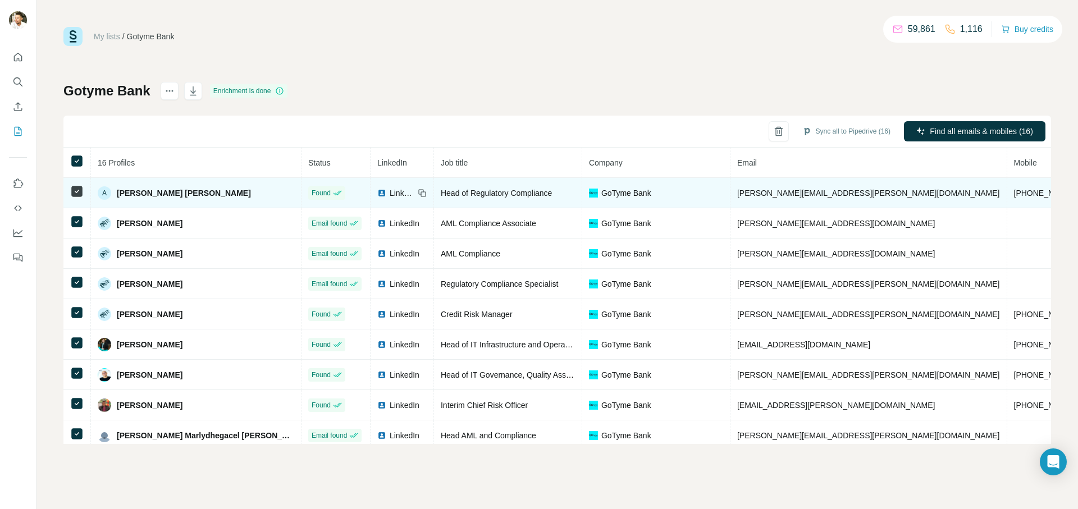
click at [180, 193] on span "[PERSON_NAME] [PERSON_NAME]" at bounding box center [184, 193] width 134 height 11
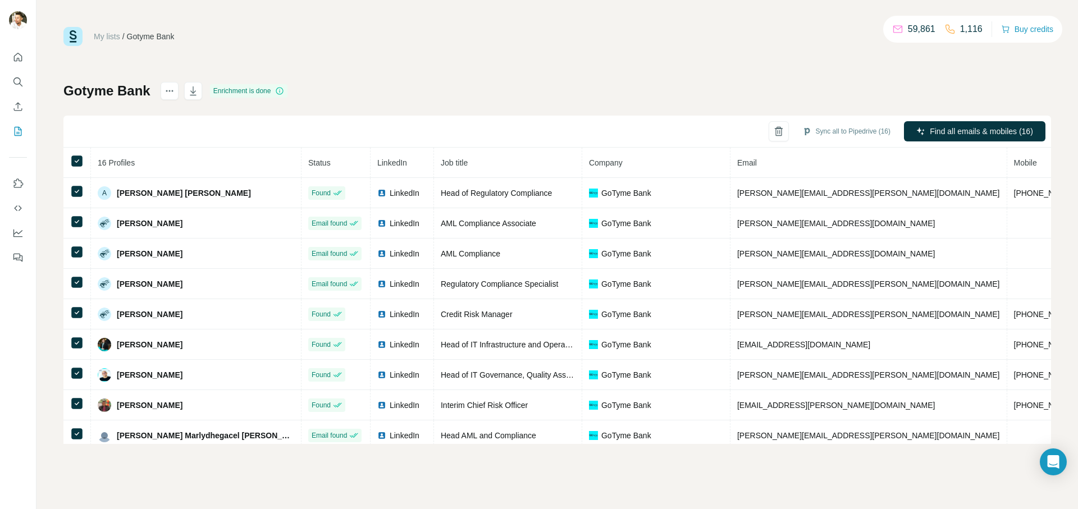
drag, startPoint x: 832, startPoint y: 131, endPoint x: 802, endPoint y: 159, distance: 40.9
click at [831, 131] on button "Sync all to Pipedrive (16)" at bounding box center [846, 131] width 104 height 17
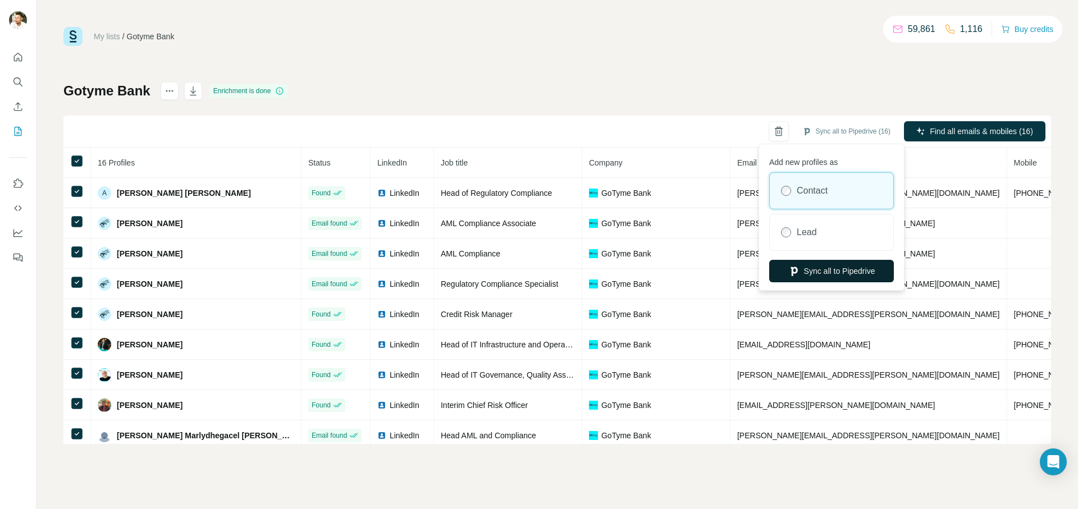
click at [808, 266] on button "Sync all to Pipedrive" at bounding box center [831, 271] width 125 height 22
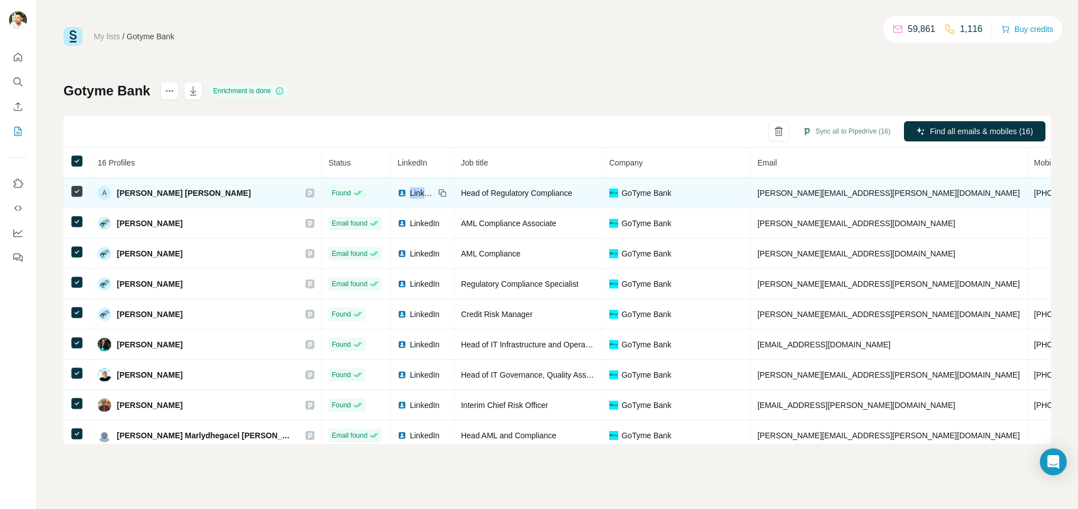
click at [410, 195] on span "LinkedIn" at bounding box center [422, 193] width 25 height 11
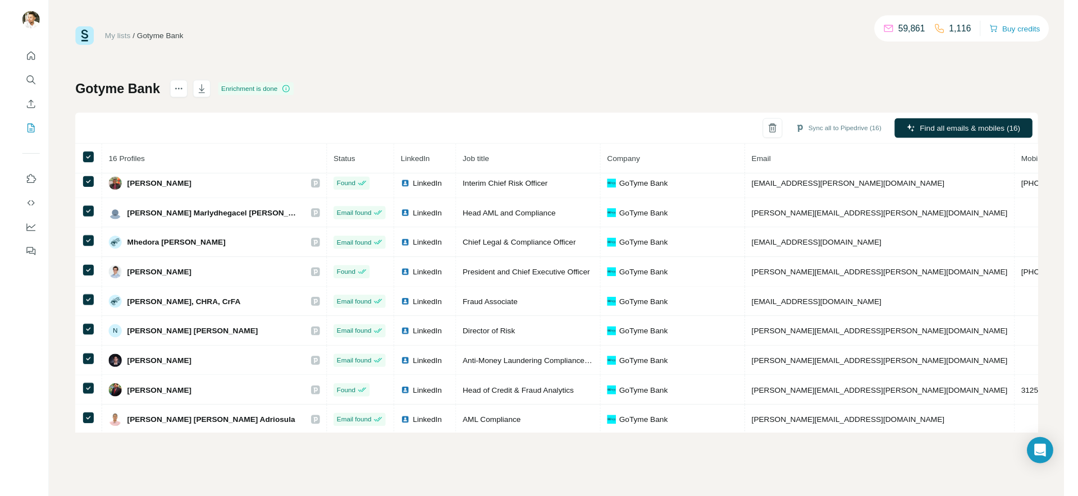
scroll to position [225, 0]
